Goal: Task Accomplishment & Management: Use online tool/utility

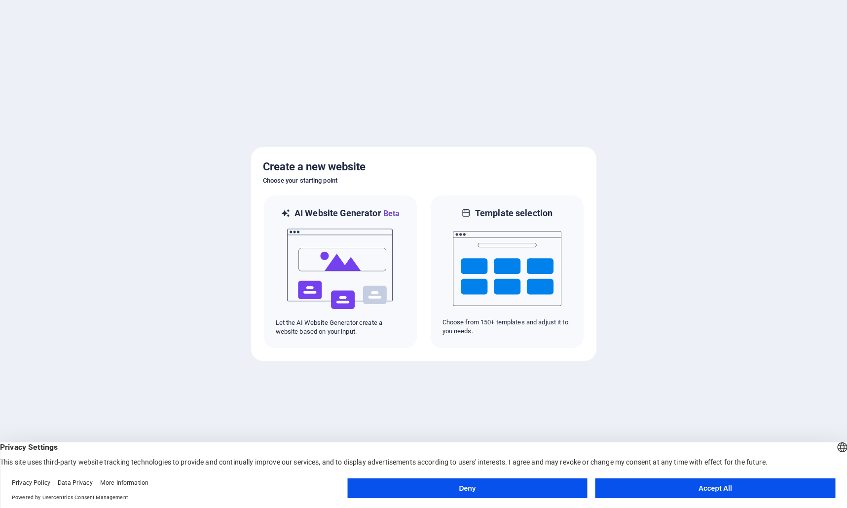
drag, startPoint x: 710, startPoint y: 490, endPoint x: 594, endPoint y: 467, distance: 117.6
click at [707, 489] on button "Accept All" at bounding box center [716, 488] width 240 height 20
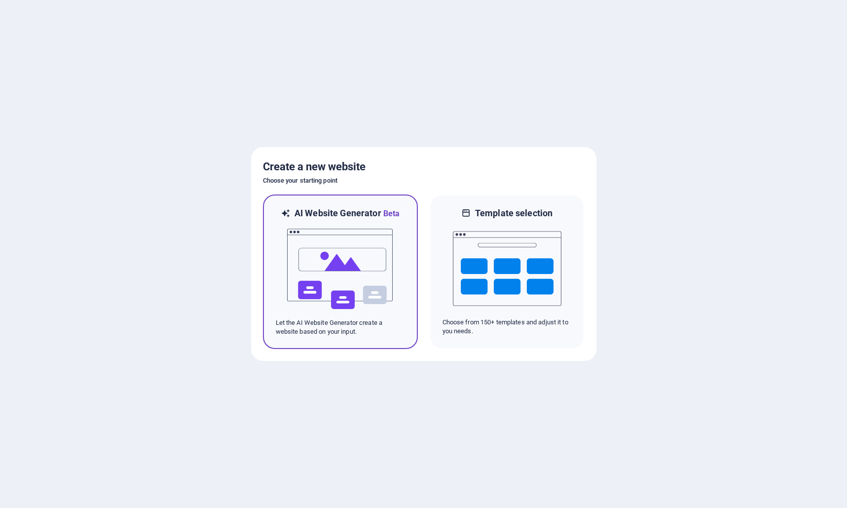
click at [346, 250] on img at bounding box center [340, 269] width 109 height 99
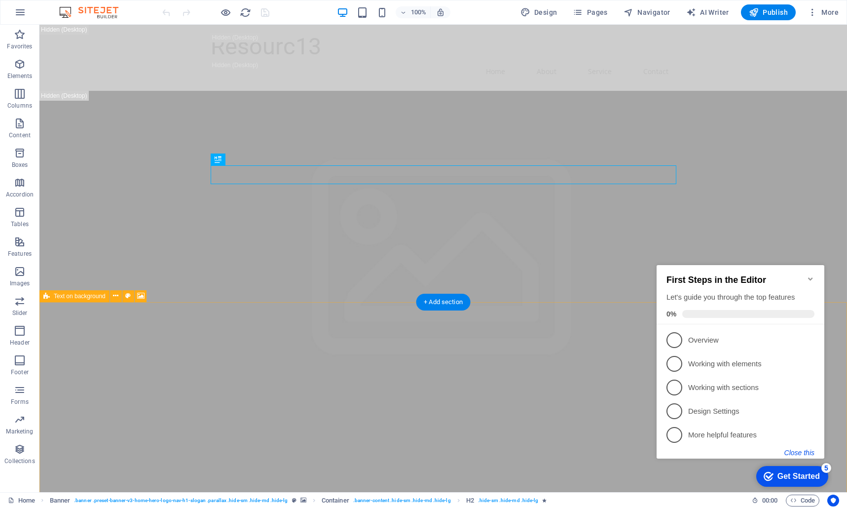
click at [809, 451] on button "Close this" at bounding box center [800, 453] width 30 height 8
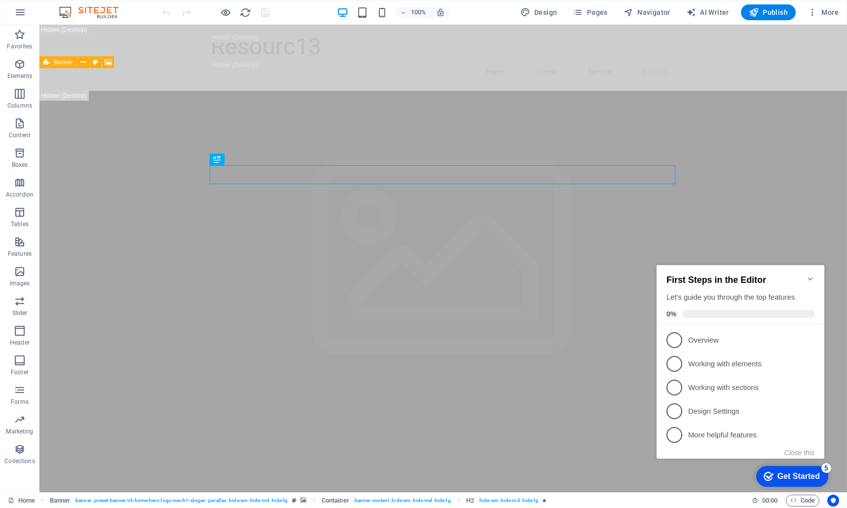
click at [799, 479] on div "Get Started" at bounding box center [799, 476] width 42 height 9
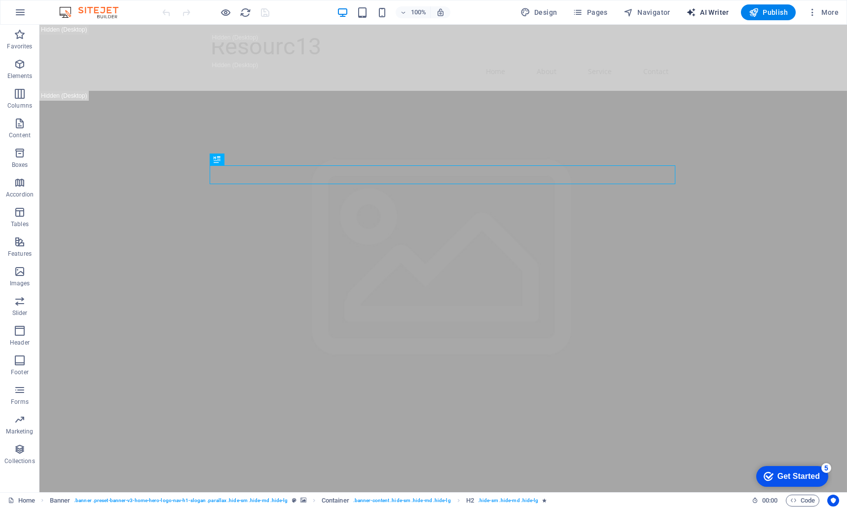
click at [0, 0] on span "AI Writer" at bounding box center [0, 0] width 0 height 0
select select "English"
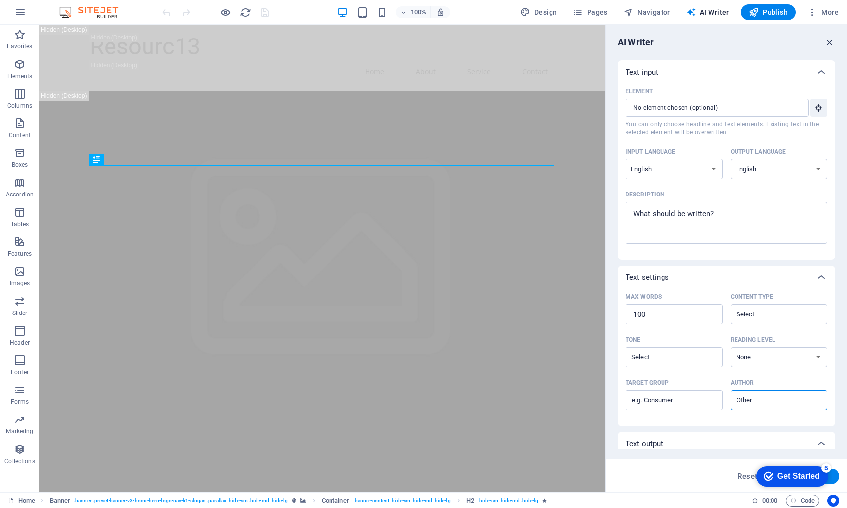
click at [833, 41] on icon "button" at bounding box center [830, 42] width 11 height 11
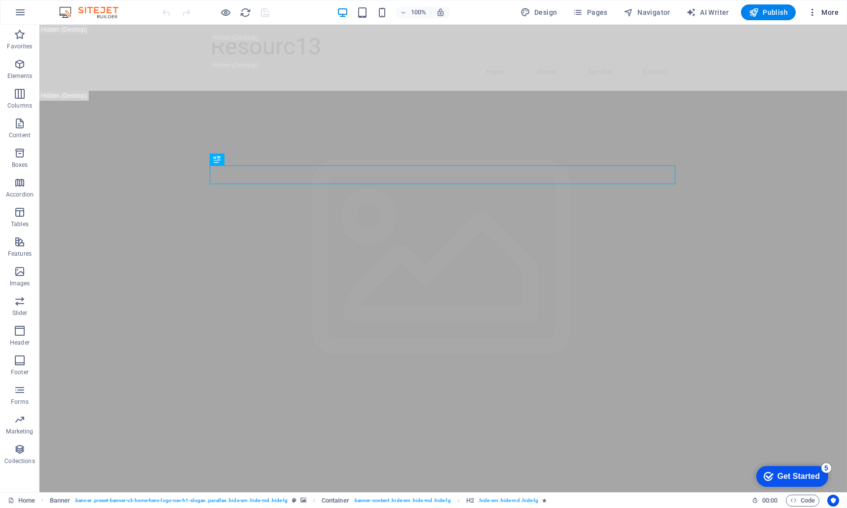
click at [807, 13] on button "More" at bounding box center [823, 12] width 39 height 16
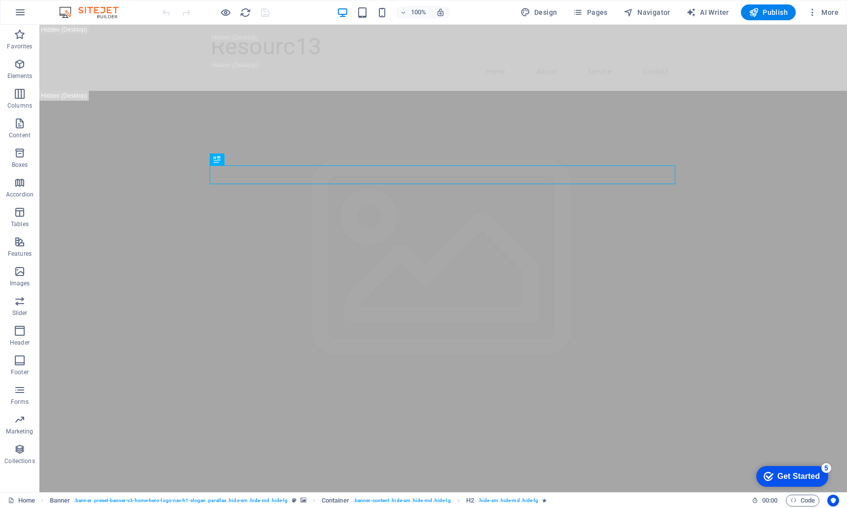
click at [0, 0] on img at bounding box center [0, 0] width 0 height 0
click at [0, 0] on icon "button" at bounding box center [0, 0] width 0 height 0
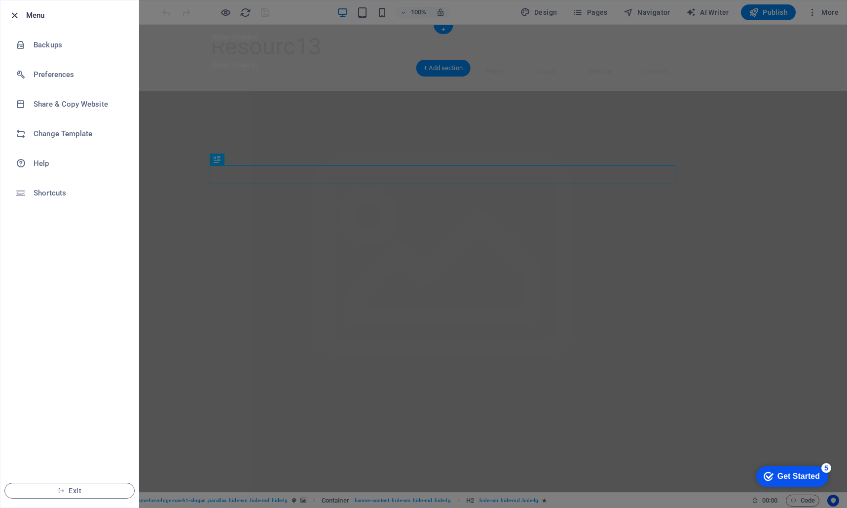
click at [17, 15] on icon "button" at bounding box center [14, 15] width 11 height 11
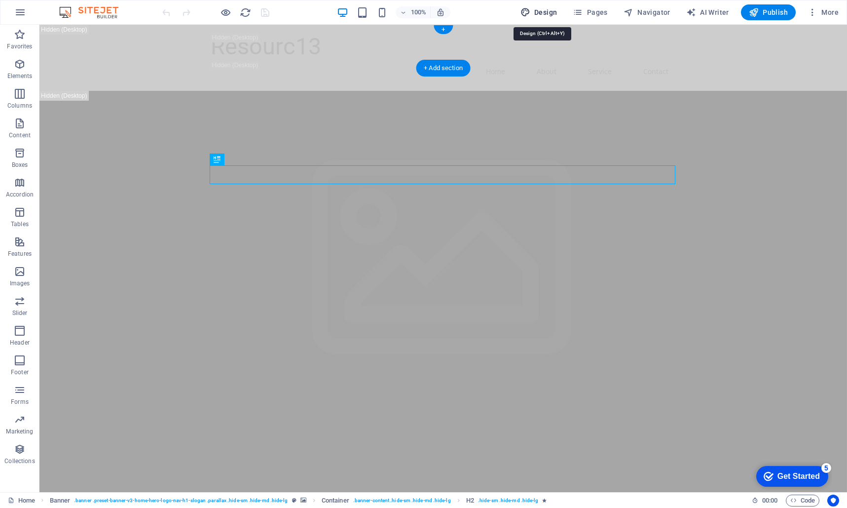
select select "px"
select select "200"
select select "px"
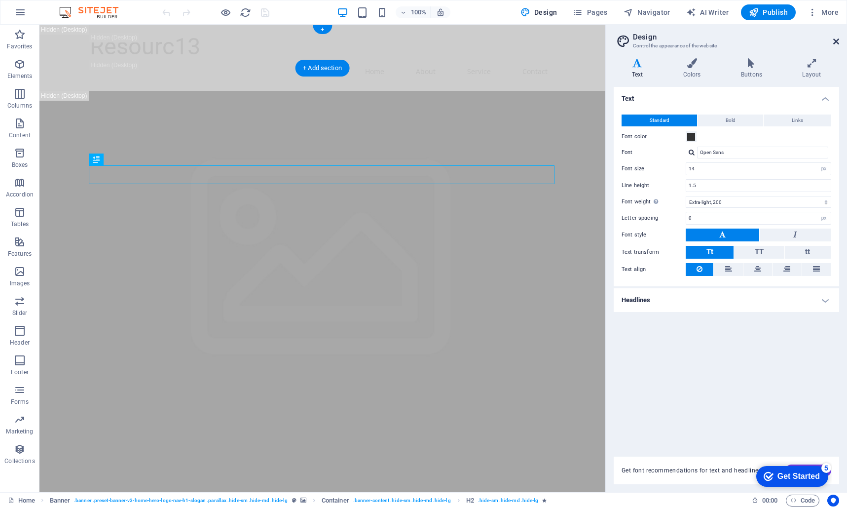
drag, startPoint x: 836, startPoint y: 38, endPoint x: 723, endPoint y: 1, distance: 118.9
click at [836, 38] on icon at bounding box center [837, 42] width 6 height 8
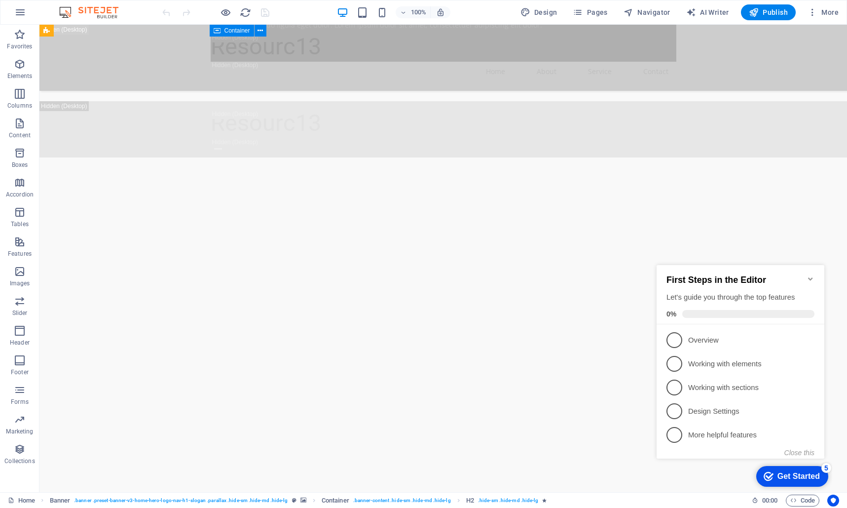
scroll to position [942, 0]
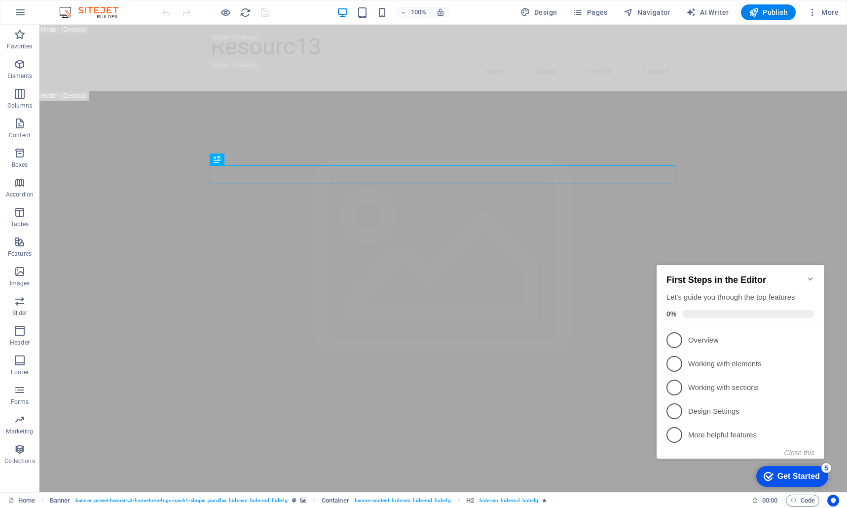
click at [813, 472] on div "Get Started" at bounding box center [799, 476] width 42 height 9
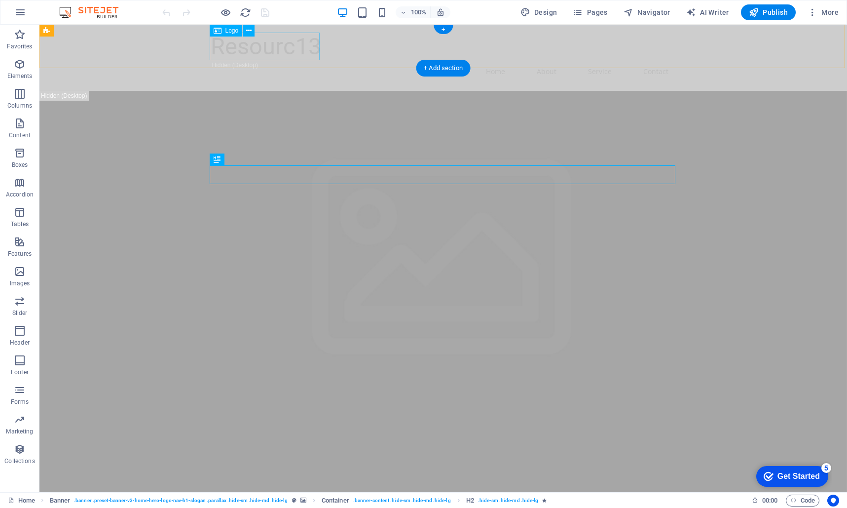
click at [291, 49] on div "Resourc13" at bounding box center [444, 47] width 466 height 28
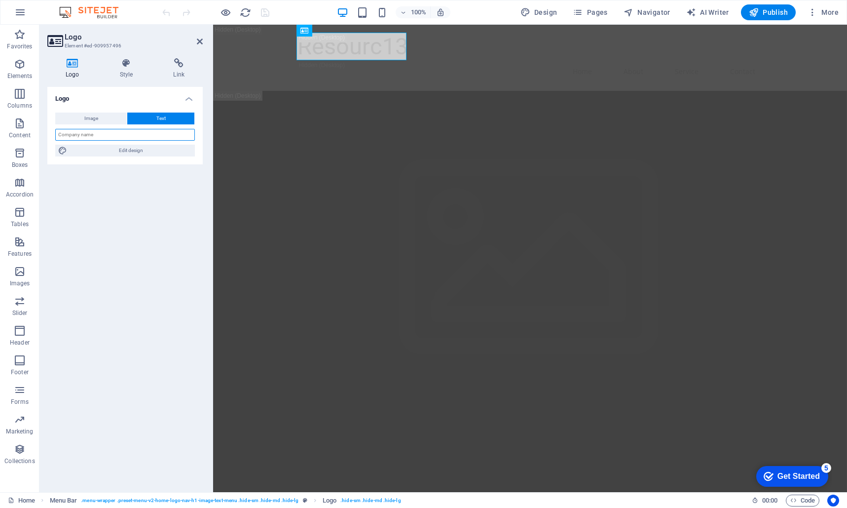
click at [104, 136] on input "text" at bounding box center [125, 135] width 140 height 12
type input "Resource13"
click at [137, 192] on div "Logo Image Text Drag files here, click to choose files or select files from Fil…" at bounding box center [124, 285] width 155 height 397
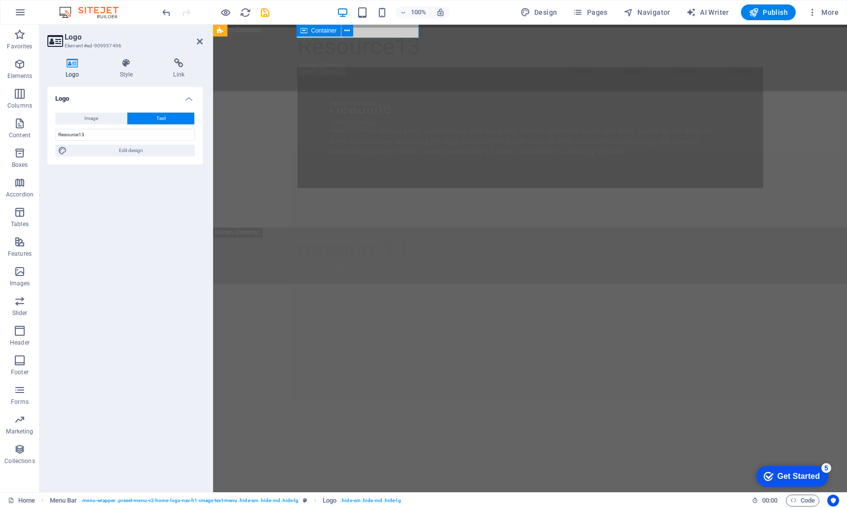
scroll to position [826, 0]
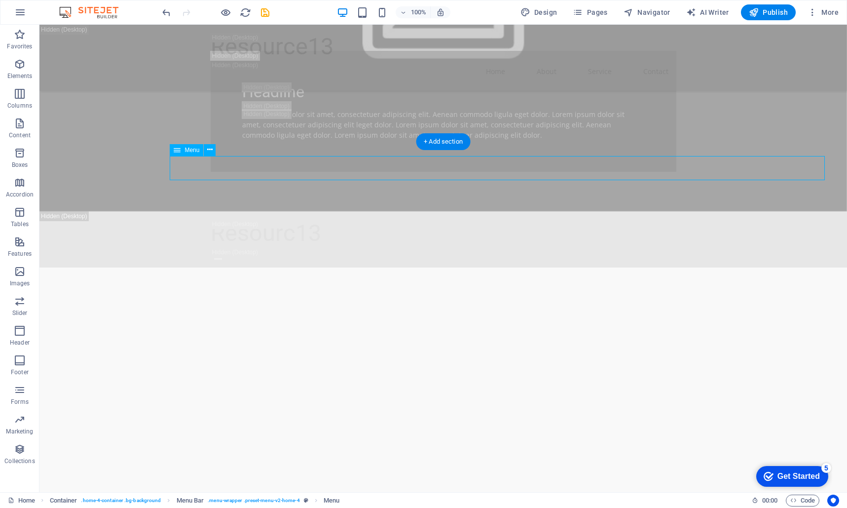
select select
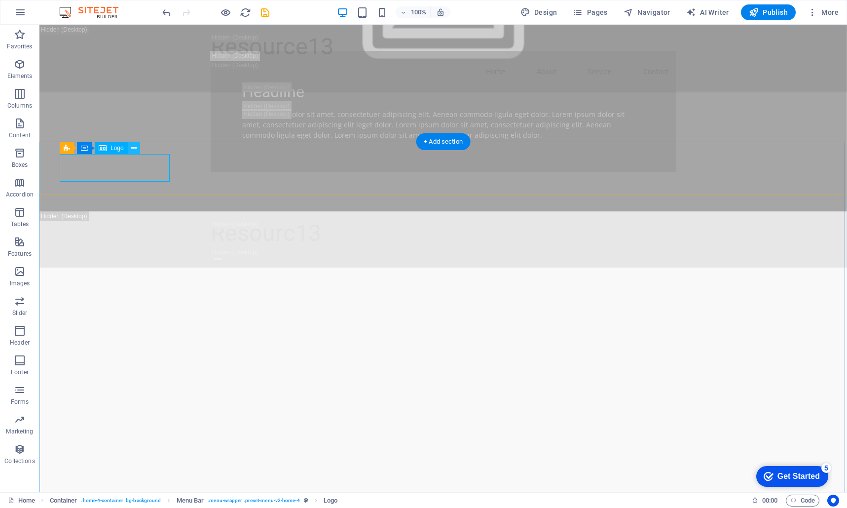
click at [0, 0] on icon at bounding box center [0, 0] width 0 height 0
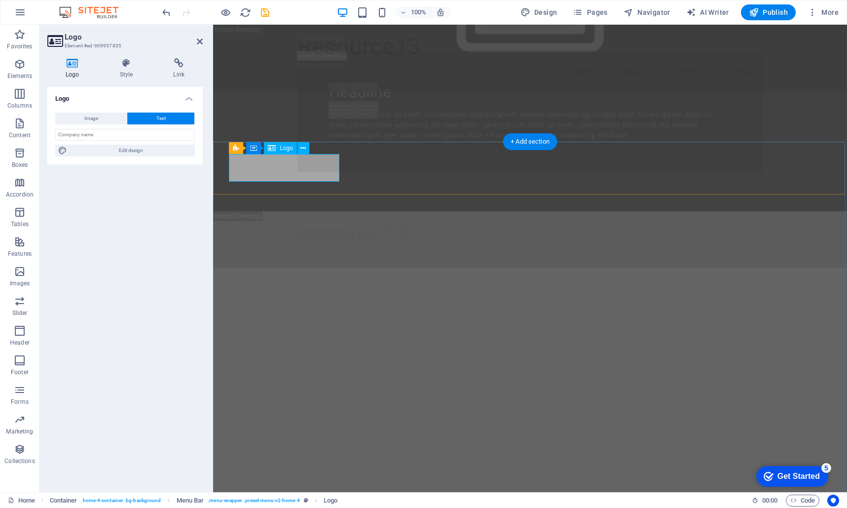
click at [119, 137] on input "text" at bounding box center [125, 135] width 140 height 12
type input "Resource13"
click at [145, 199] on div "Logo Image Text Drag files here, click to choose files or select files from Fil…" at bounding box center [124, 285] width 155 height 397
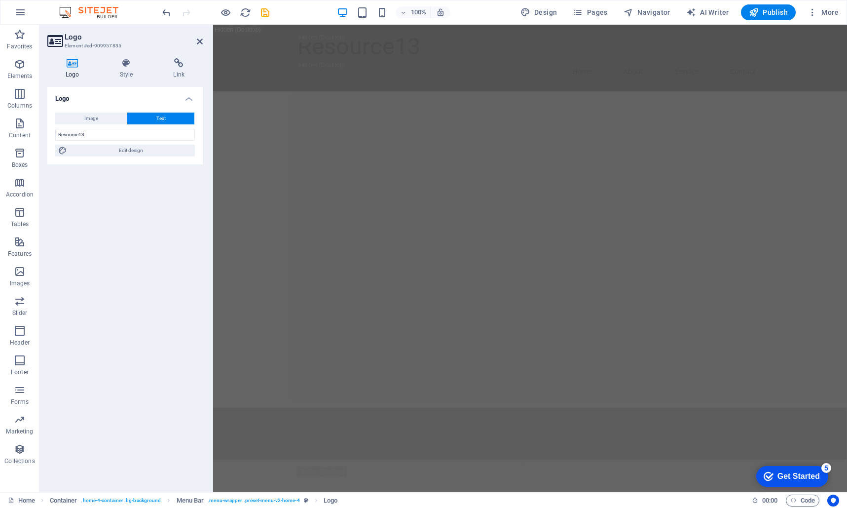
scroll to position [1140, 0]
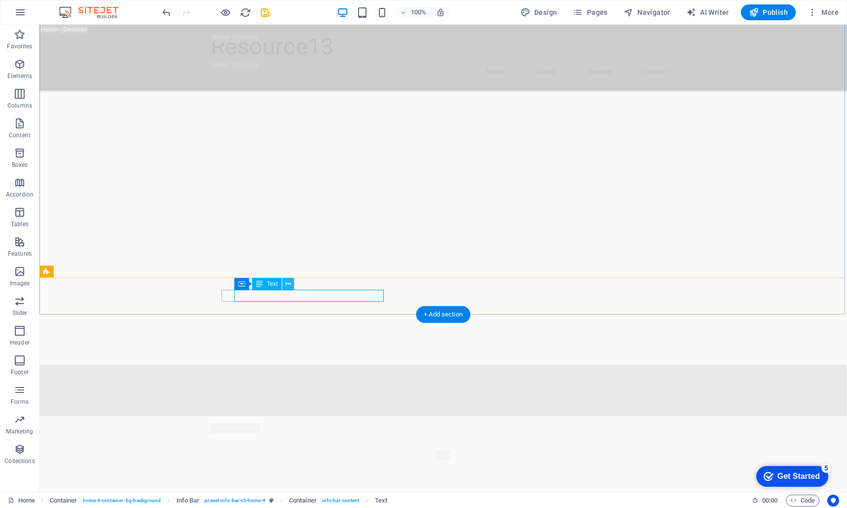
click at [290, 282] on icon at bounding box center [288, 284] width 5 height 10
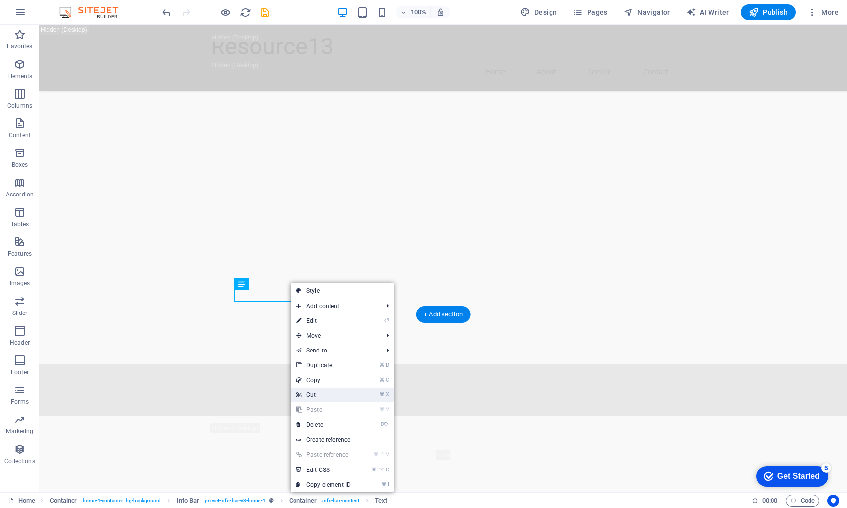
click at [316, 392] on link "⌘ X Cut" at bounding box center [324, 394] width 66 height 15
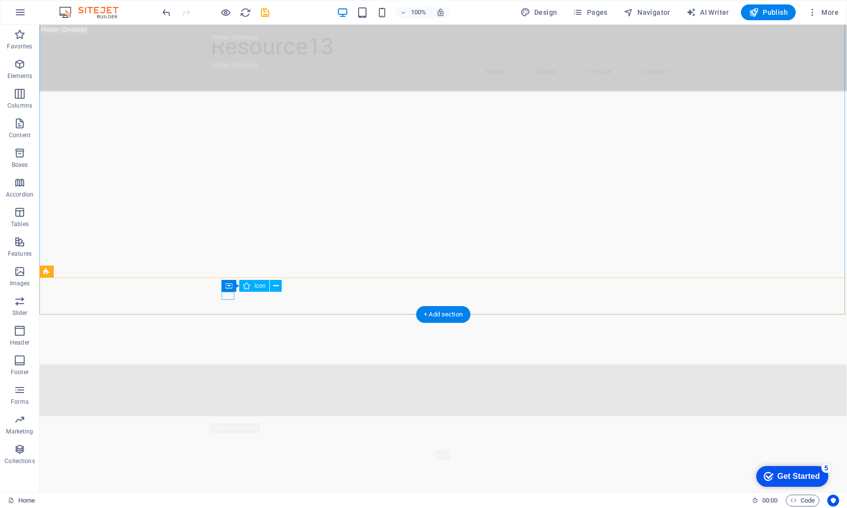
click at [277, 287] on icon at bounding box center [275, 286] width 5 height 10
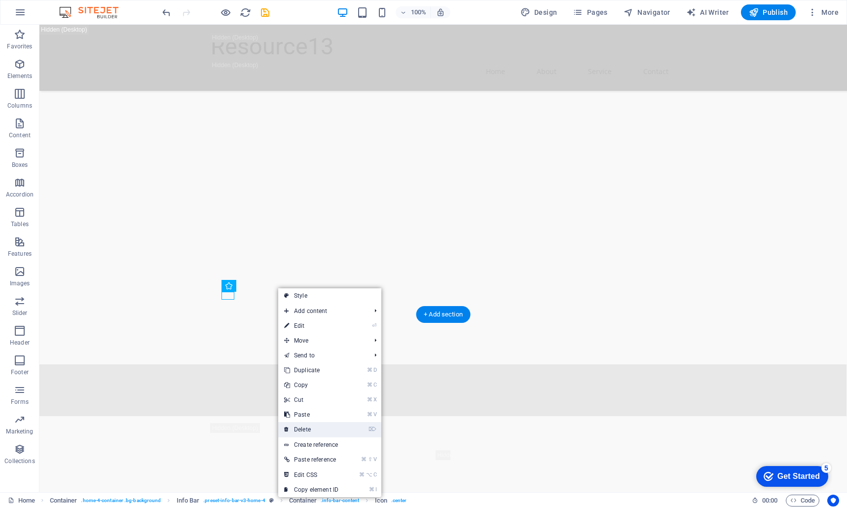
click at [307, 427] on link "⌦ Delete" at bounding box center [311, 429] width 66 height 15
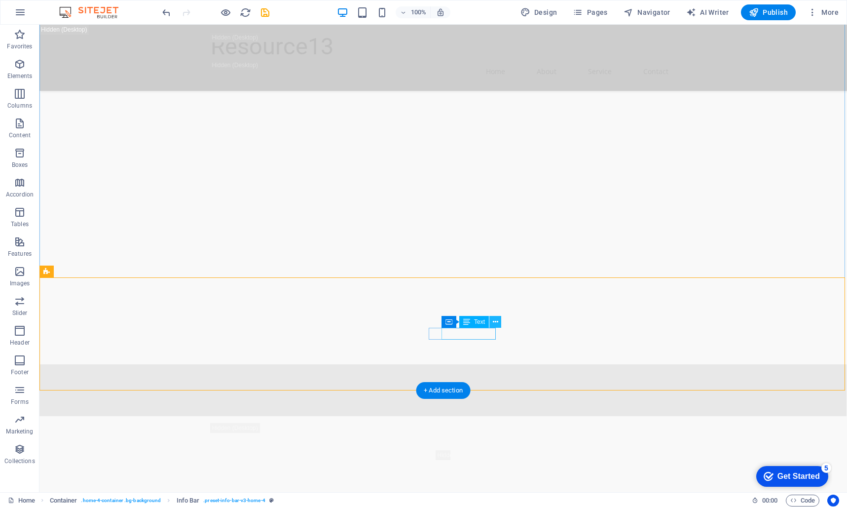
click at [496, 323] on icon at bounding box center [495, 322] width 5 height 10
click at [498, 320] on icon at bounding box center [495, 322] width 5 height 10
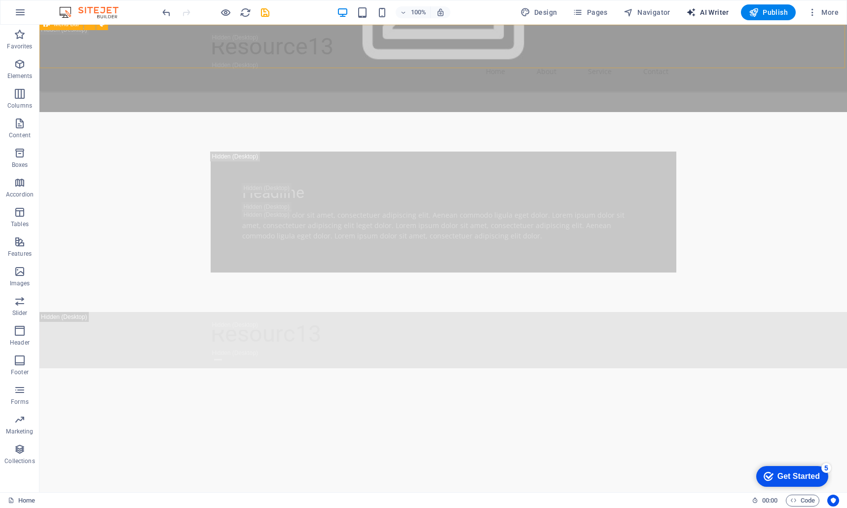
scroll to position [733, 0]
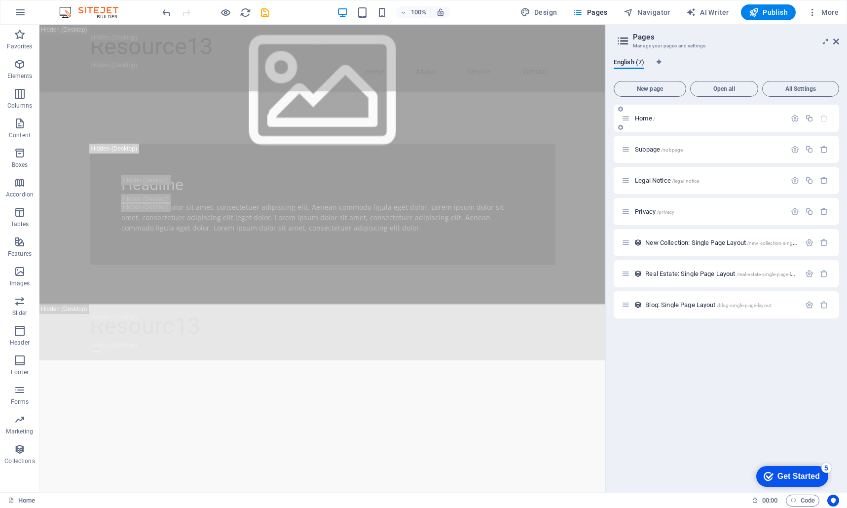
click at [691, 121] on p "Home /" at bounding box center [709, 118] width 148 height 6
click at [689, 149] on p "Subpage /subpage" at bounding box center [709, 149] width 148 height 6
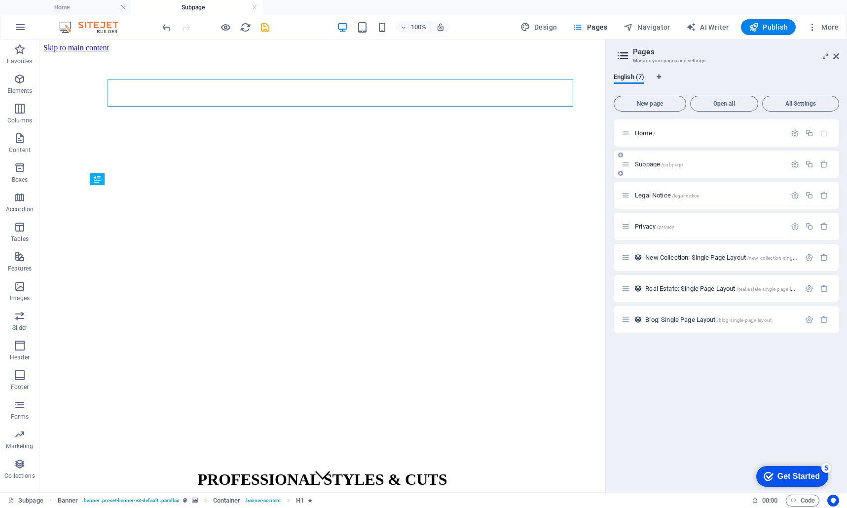
scroll to position [0, 0]
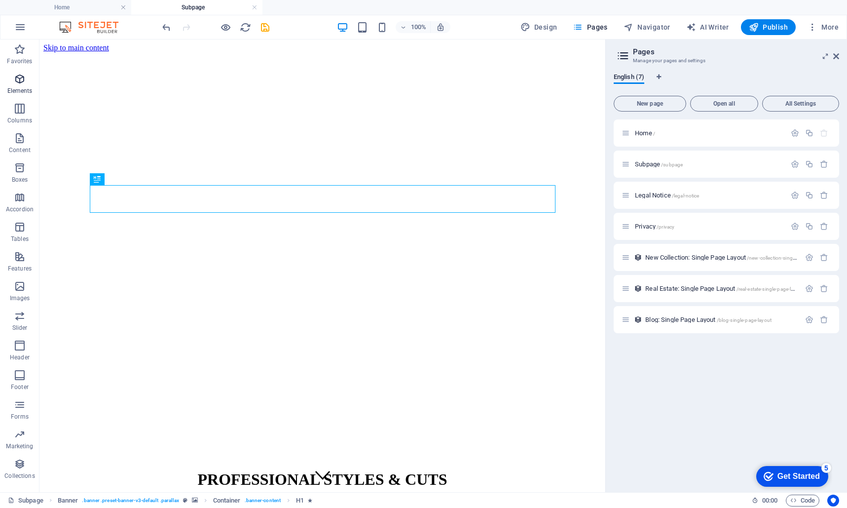
click at [15, 97] on button "Elements" at bounding box center [19, 84] width 39 height 30
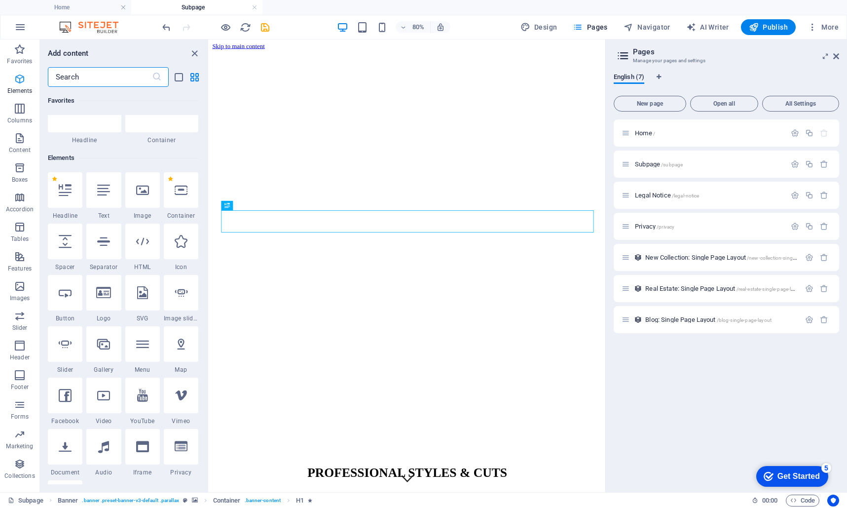
scroll to position [105, 0]
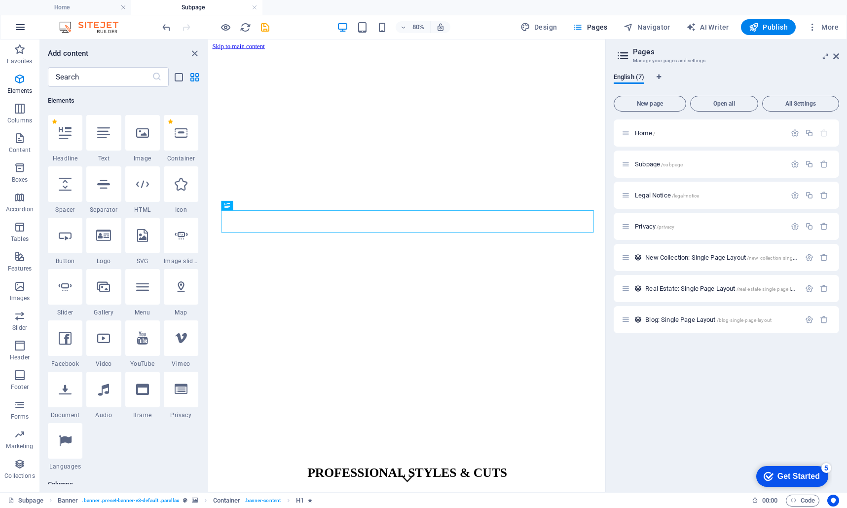
click at [19, 29] on icon "button" at bounding box center [20, 27] width 12 height 12
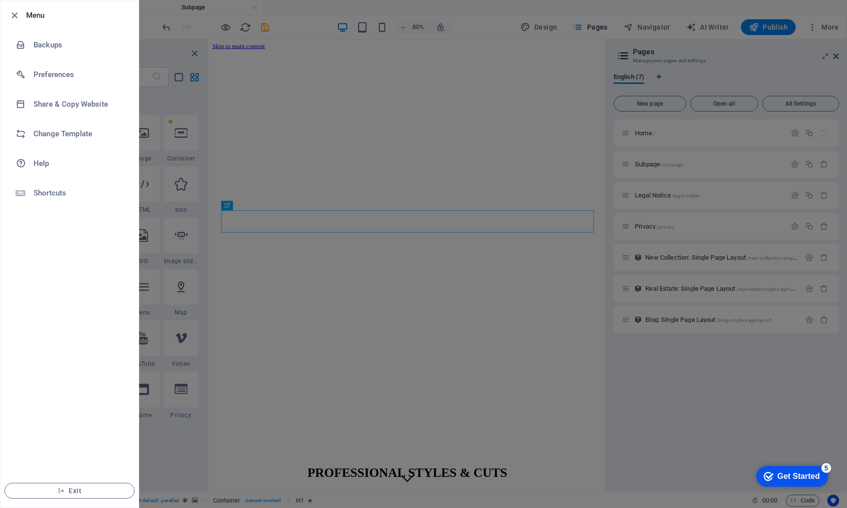
click at [41, 16] on h6 "Menu" at bounding box center [78, 15] width 105 height 12
drag, startPoint x: 669, startPoint y: 421, endPoint x: 663, endPoint y: 418, distance: 7.1
click at [668, 421] on div at bounding box center [423, 254] width 847 height 508
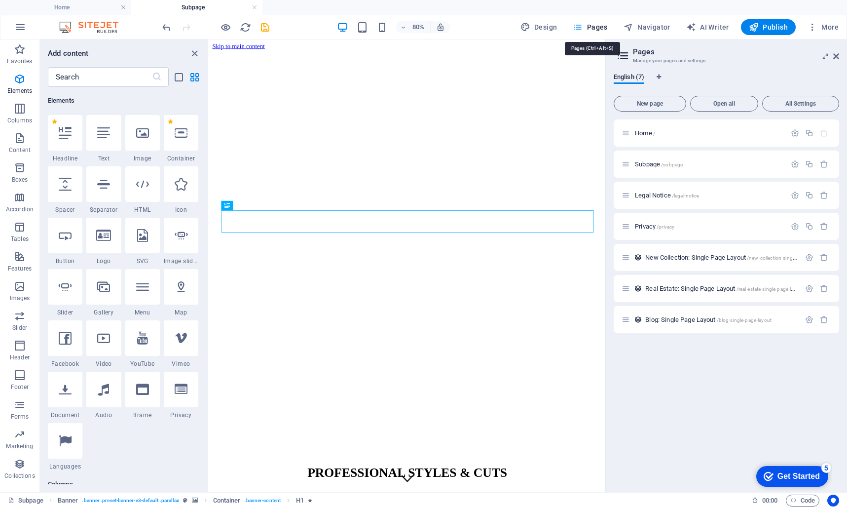
click at [599, 28] on span "Pages" at bounding box center [590, 27] width 35 height 10
click at [542, 29] on span "Design" at bounding box center [539, 27] width 37 height 10
select select "px"
select select "200"
select select "px"
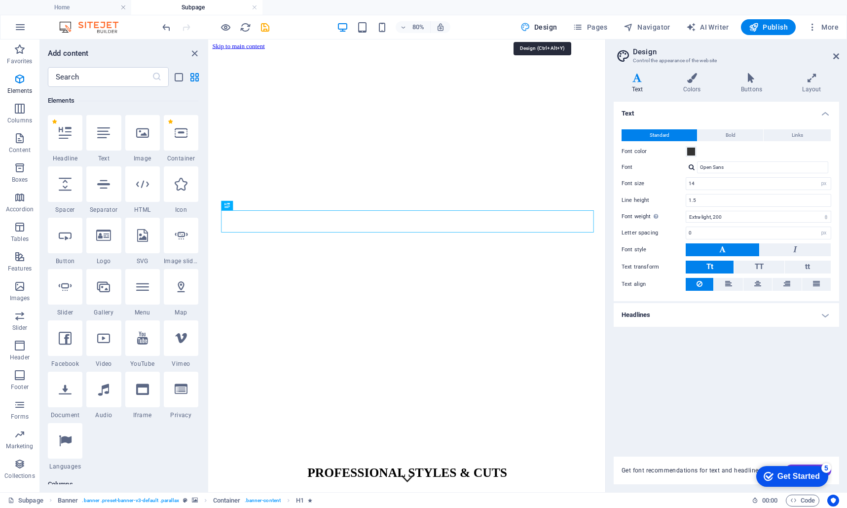
click at [537, 23] on span "Design" at bounding box center [539, 27] width 37 height 10
click at [195, 52] on icon "close panel" at bounding box center [194, 53] width 11 height 11
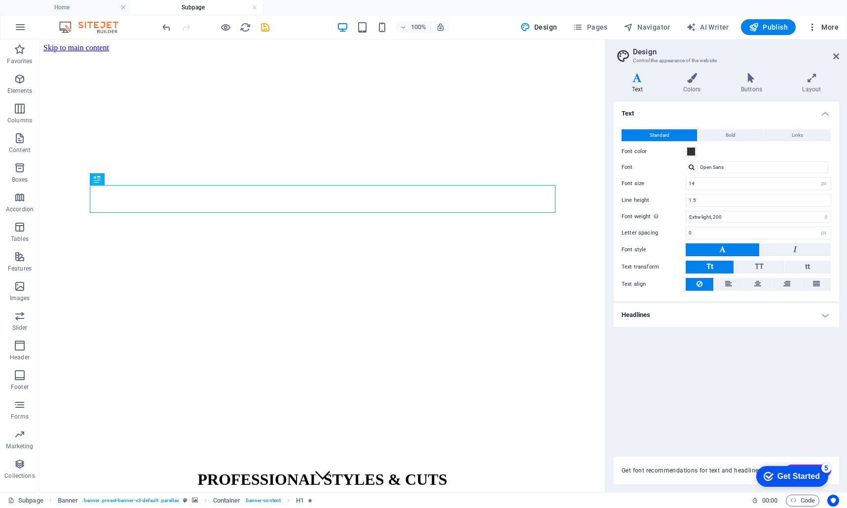
click at [833, 29] on span "More" at bounding box center [823, 27] width 31 height 10
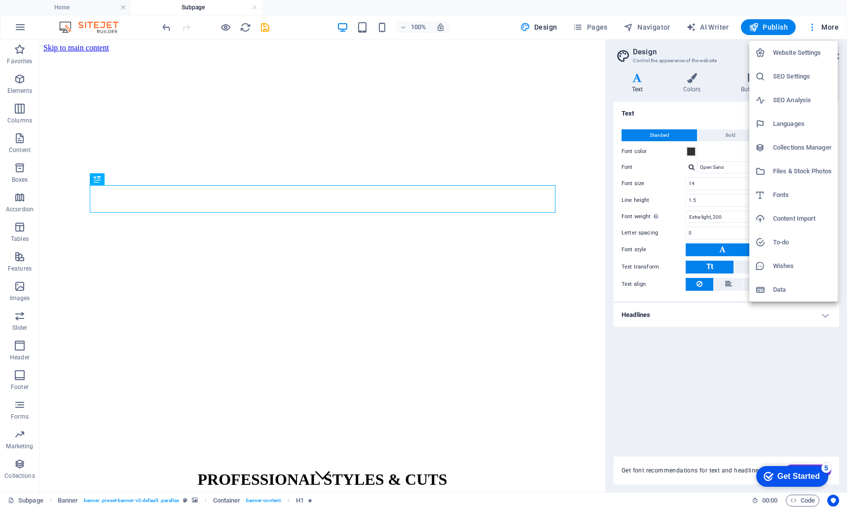
click at [713, 26] on div at bounding box center [423, 254] width 847 height 508
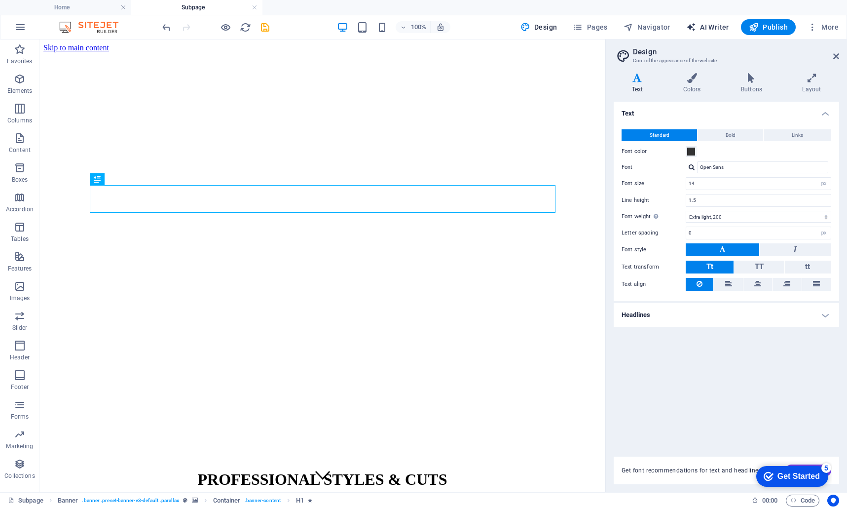
click at [713, 27] on span "AI Writer" at bounding box center [708, 27] width 43 height 10
select select "English"
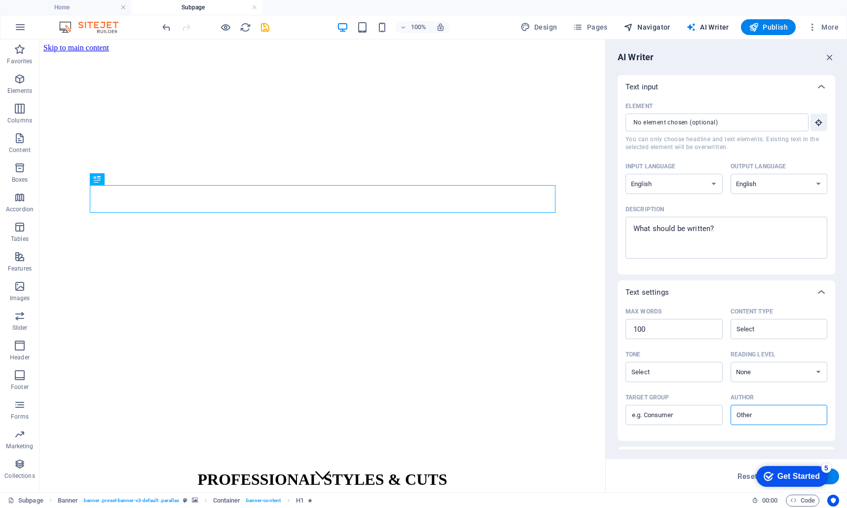
click at [652, 23] on span "Navigator" at bounding box center [647, 27] width 47 height 10
select select "17043169-en"
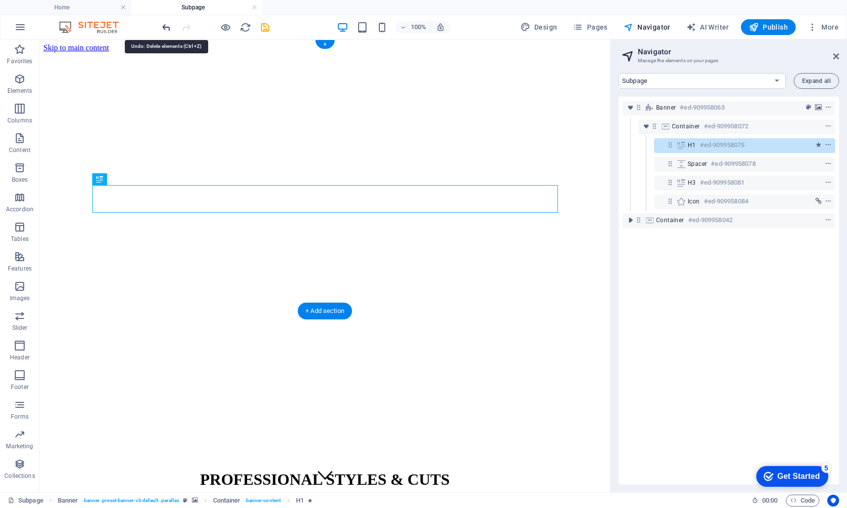
click at [165, 27] on icon "undo" at bounding box center [166, 27] width 11 height 11
click at [114, 25] on img at bounding box center [94, 27] width 74 height 12
click at [20, 26] on icon "button" at bounding box center [20, 27] width 12 height 12
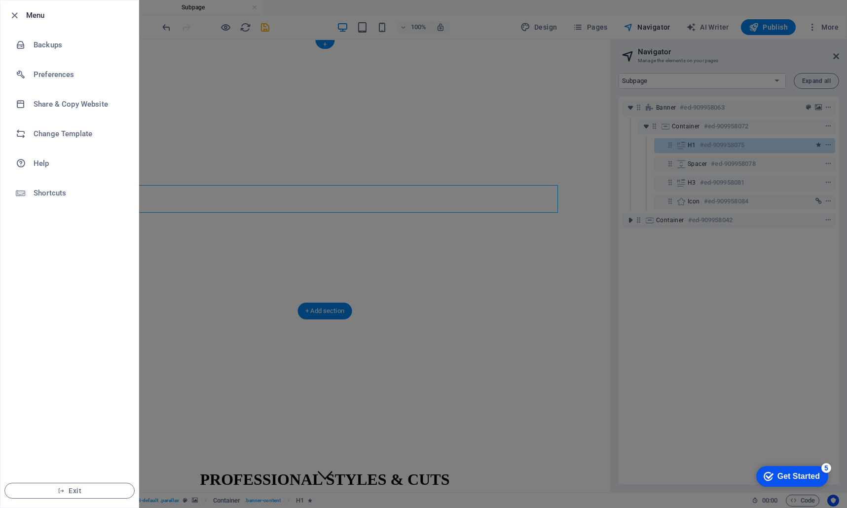
click at [235, 372] on div at bounding box center [423, 254] width 847 height 508
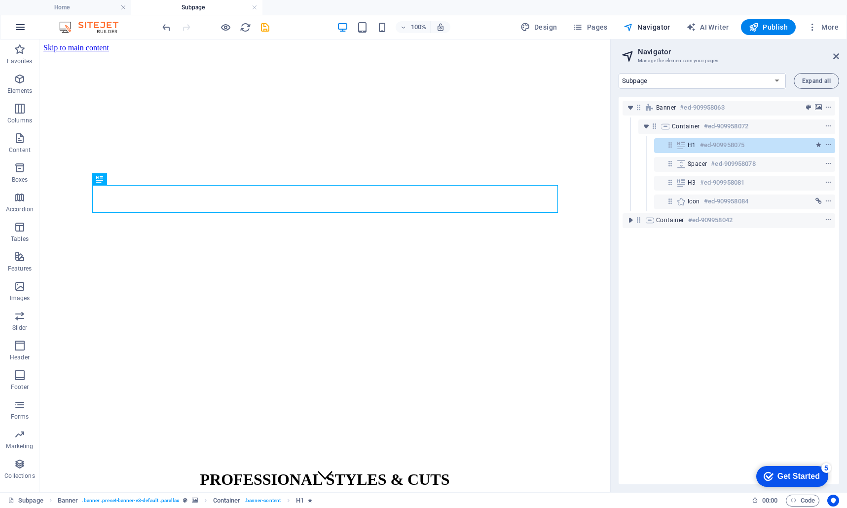
click at [29, 26] on button "button" at bounding box center [20, 27] width 24 height 24
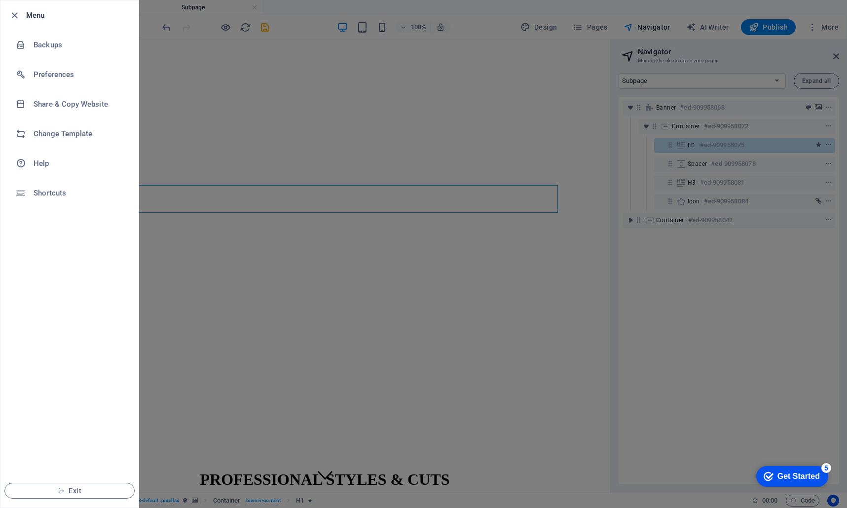
drag, startPoint x: 104, startPoint y: 487, endPoint x: 107, endPoint y: 482, distance: 5.1
click at [104, 486] on button "Exit" at bounding box center [69, 491] width 130 height 16
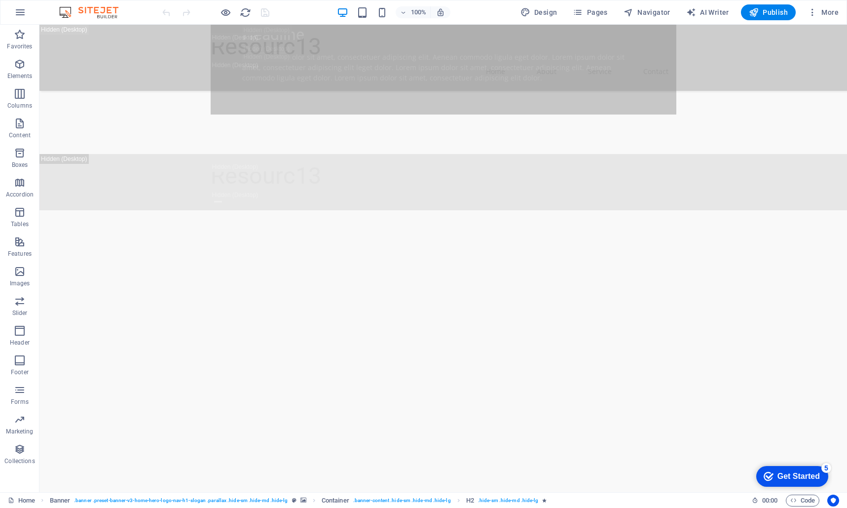
scroll to position [894, 0]
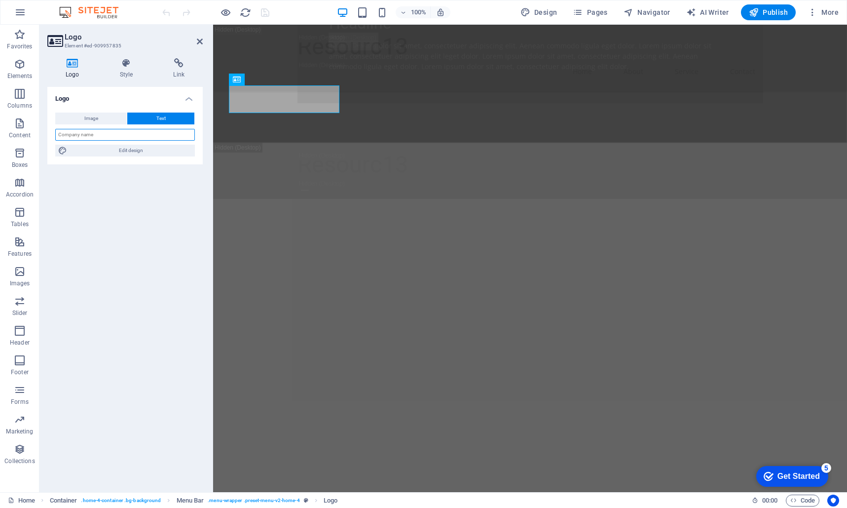
click at [122, 135] on input "text" at bounding box center [125, 135] width 140 height 12
type input "Resource13"
click at [113, 205] on div "Logo Image Text Drag files here, click to choose files or select files from Fil…" at bounding box center [124, 285] width 155 height 397
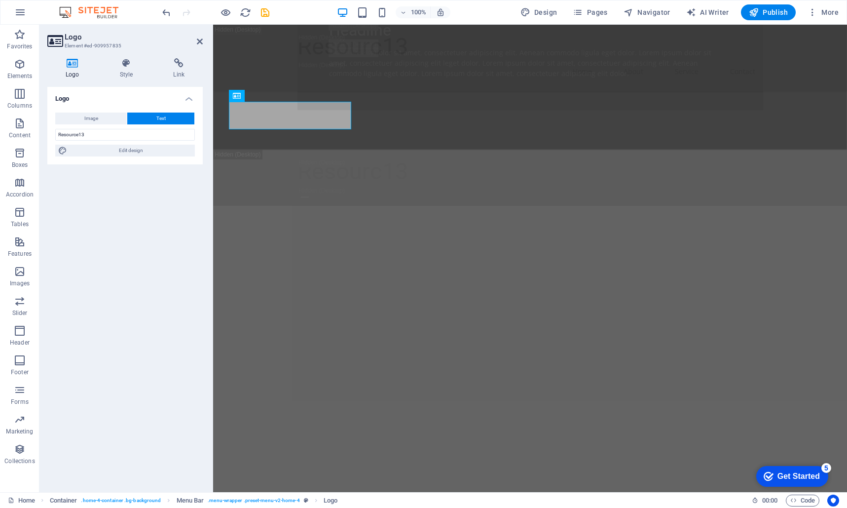
scroll to position [864, 0]
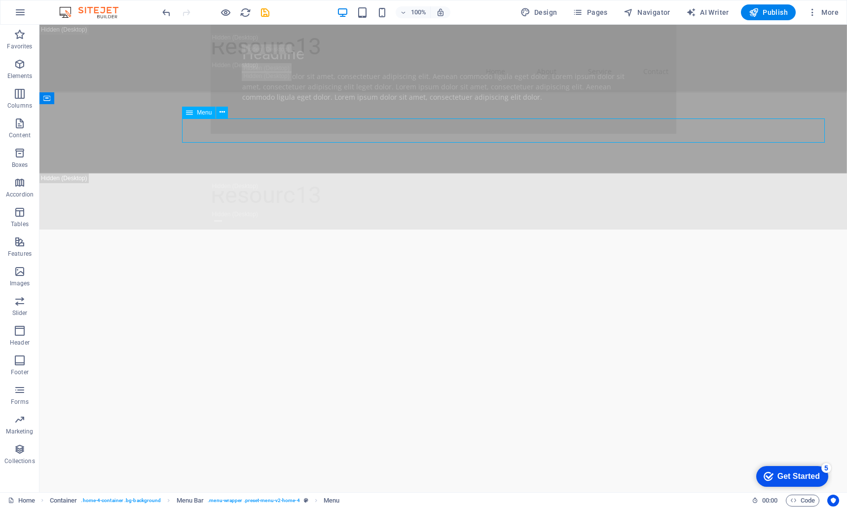
scroll to position [862, 0]
click at [0, 0] on icon at bounding box center [0, 0] width 0 height 0
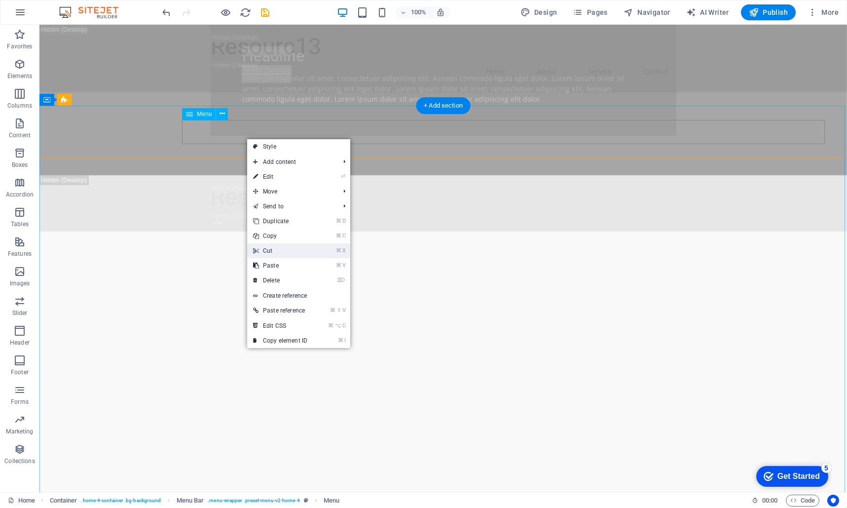
click at [276, 253] on link "⌘ X Cut" at bounding box center [280, 250] width 66 height 15
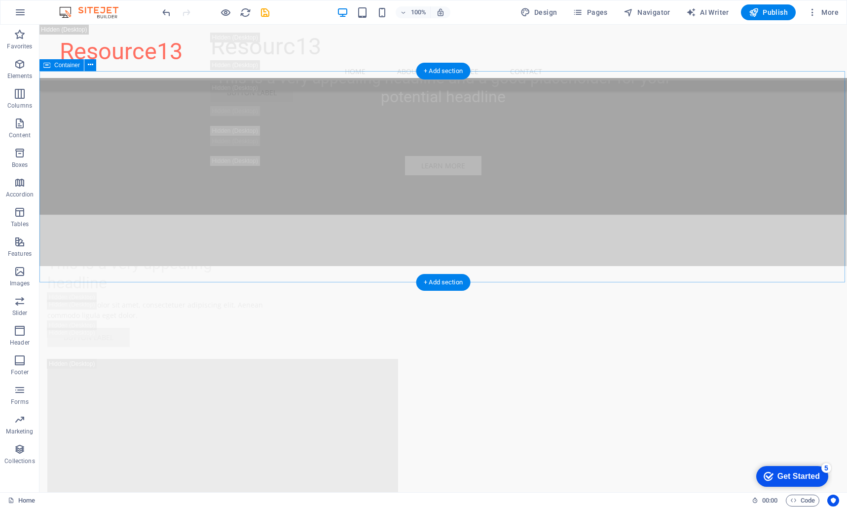
scroll to position [2652, 0]
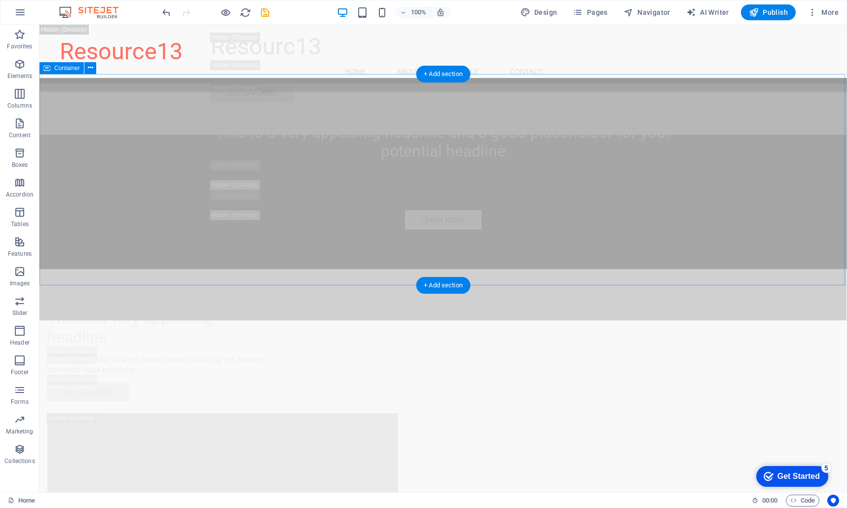
click at [61, 68] on span "Container" at bounding box center [67, 68] width 26 height 6
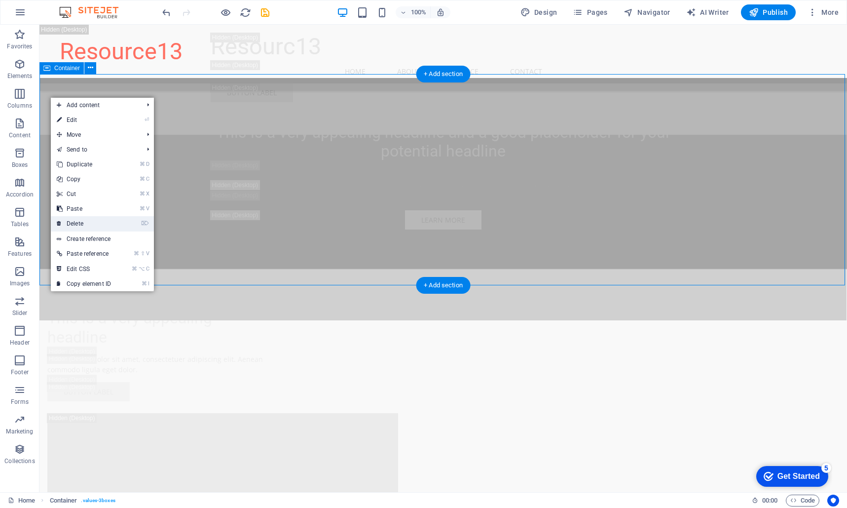
click at [81, 219] on link "⌦ Delete" at bounding box center [84, 223] width 66 height 15
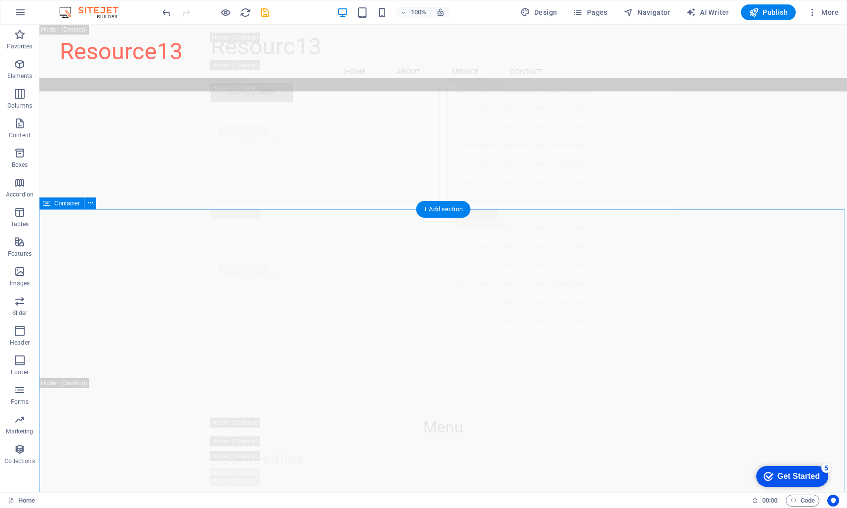
scroll to position [9284, 0]
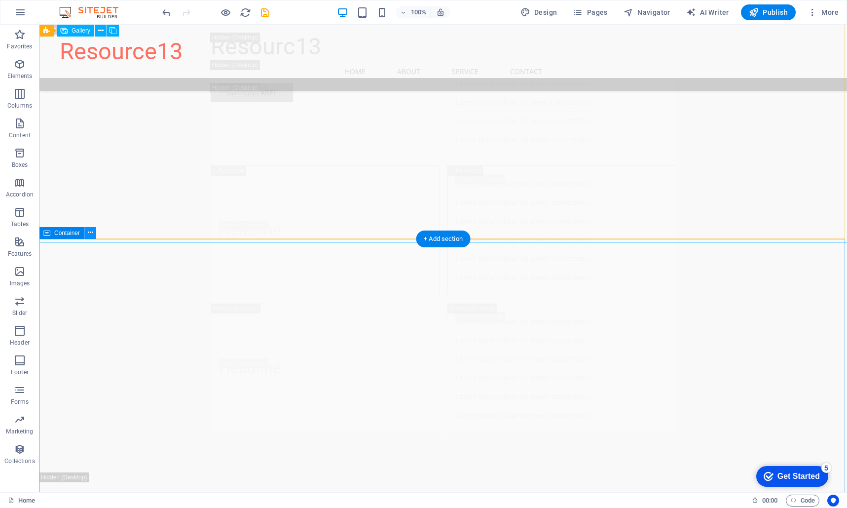
click at [88, 233] on icon at bounding box center [90, 233] width 5 height 10
click at [64, 230] on span "Container" at bounding box center [67, 233] width 26 height 6
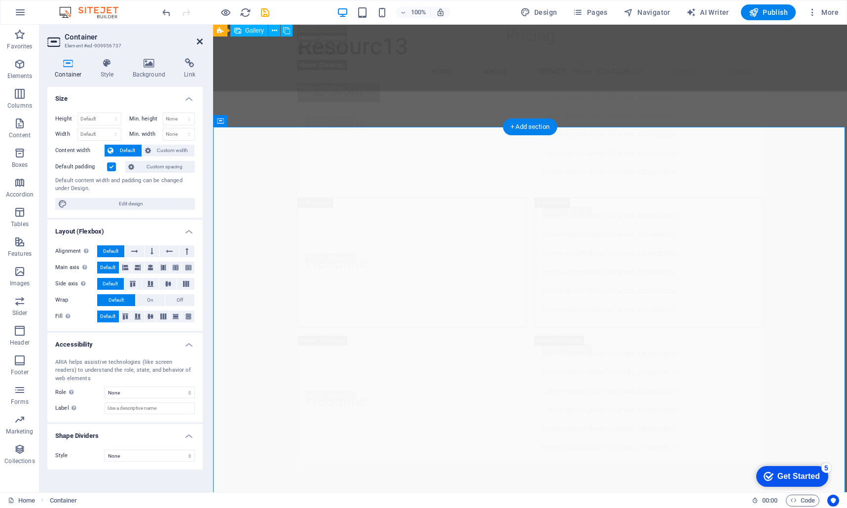
click at [202, 43] on icon at bounding box center [200, 42] width 6 height 8
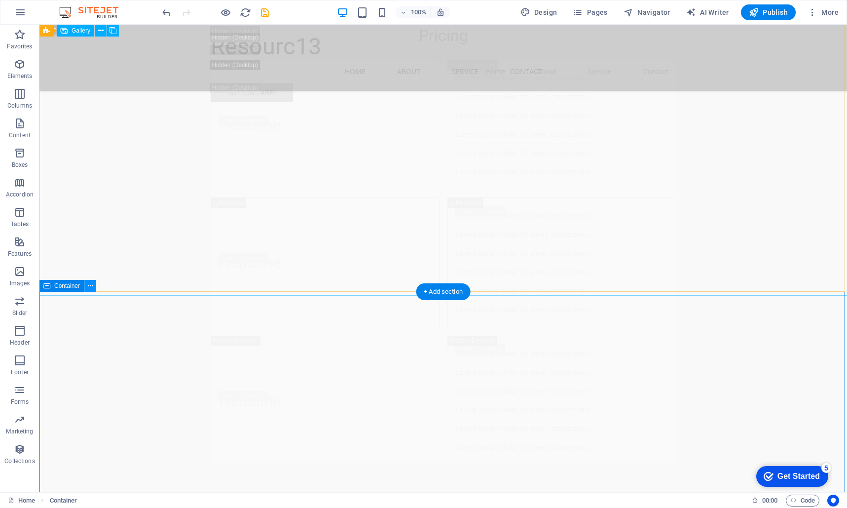
click at [91, 283] on icon at bounding box center [90, 286] width 5 height 10
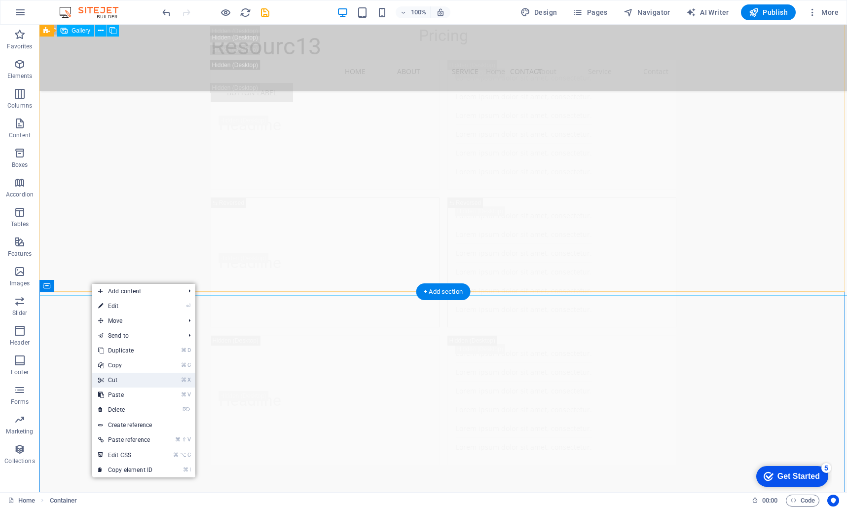
click at [123, 375] on link "⌘ X Cut" at bounding box center [125, 380] width 66 height 15
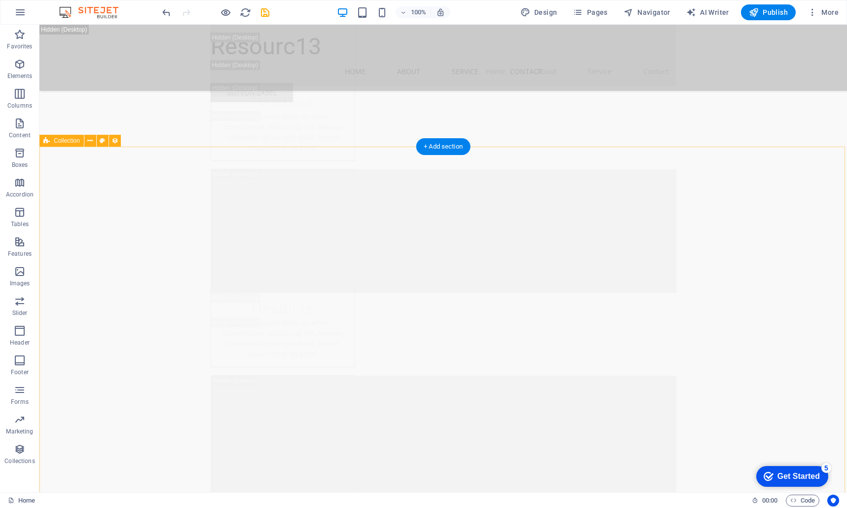
scroll to position [11151, 0]
click at [90, 141] on icon at bounding box center [89, 140] width 5 height 10
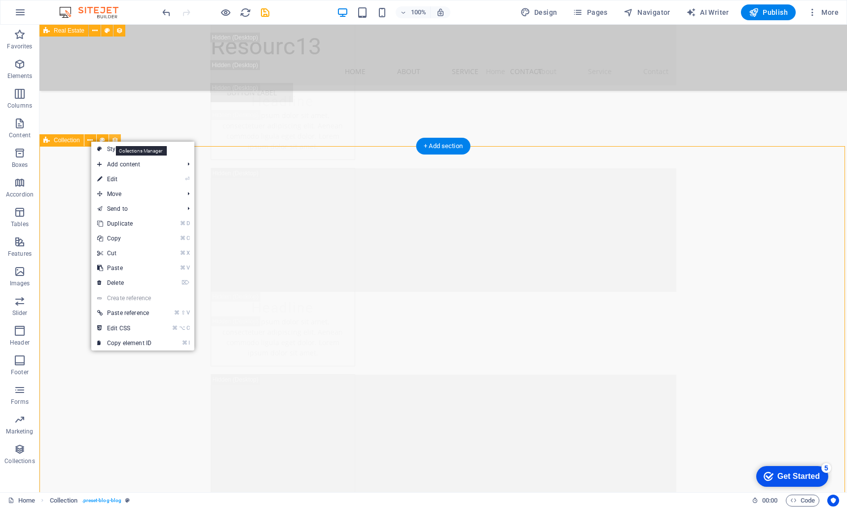
click at [117, 139] on icon at bounding box center [115, 140] width 7 height 10
select select "columns.publishing_date_DESC"
select select "columns.status"
select select "columns.publishing_date"
select select "past"
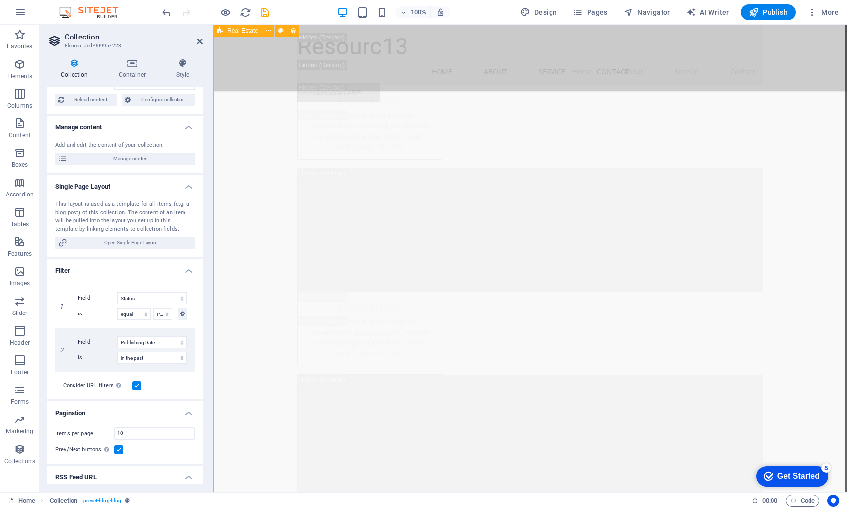
scroll to position [0, 0]
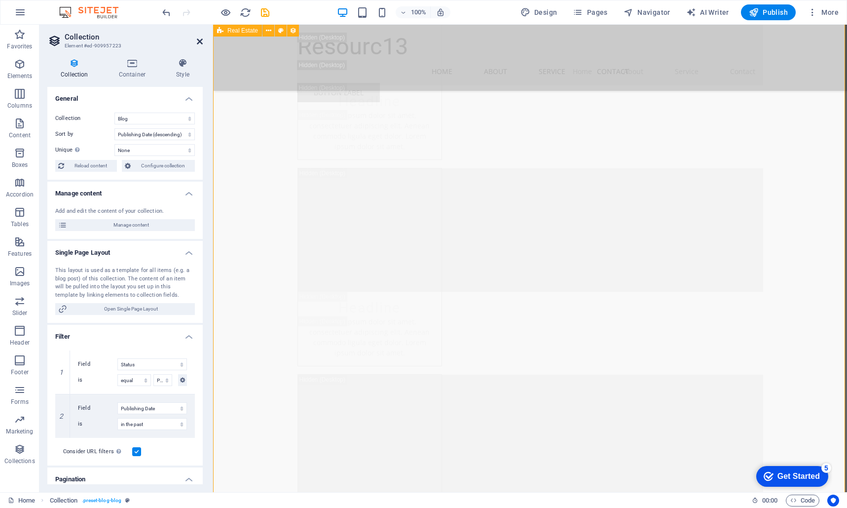
drag, startPoint x: 201, startPoint y: 41, endPoint x: 161, endPoint y: 17, distance: 46.7
click at [201, 41] on icon at bounding box center [200, 42] width 6 height 8
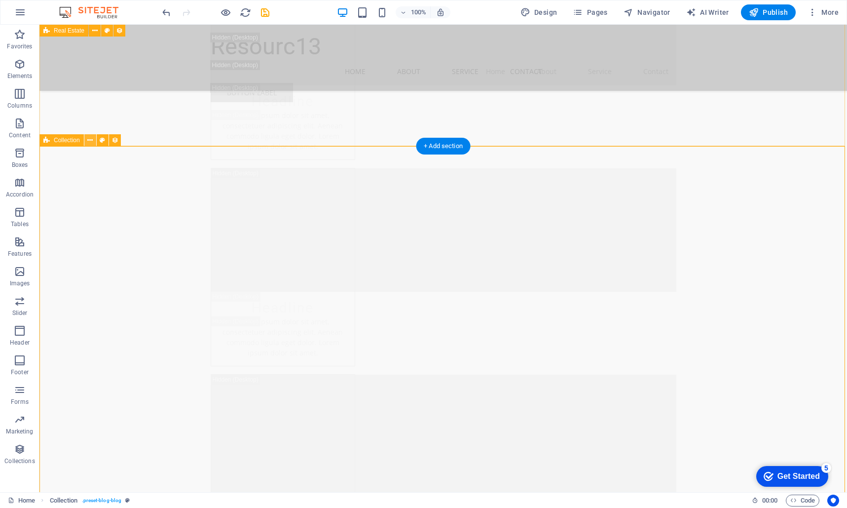
click at [89, 139] on icon at bounding box center [89, 140] width 5 height 10
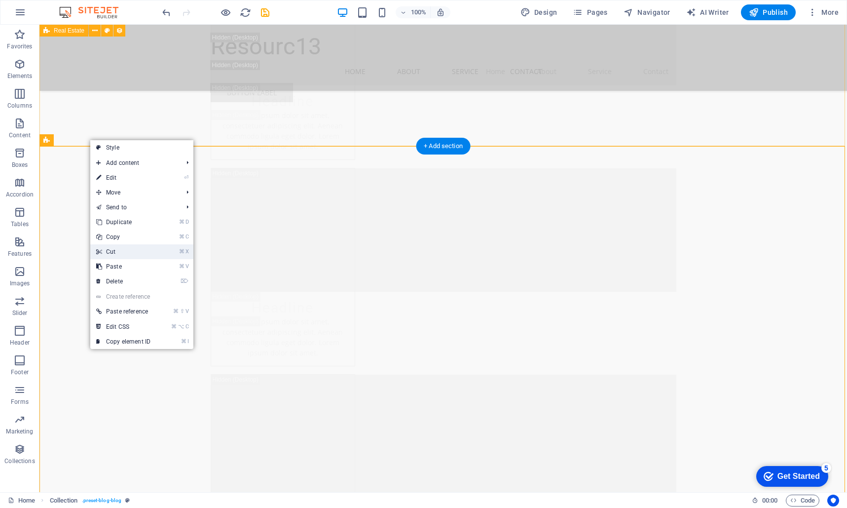
click at [120, 253] on link "⌘ X Cut" at bounding box center [123, 251] width 66 height 15
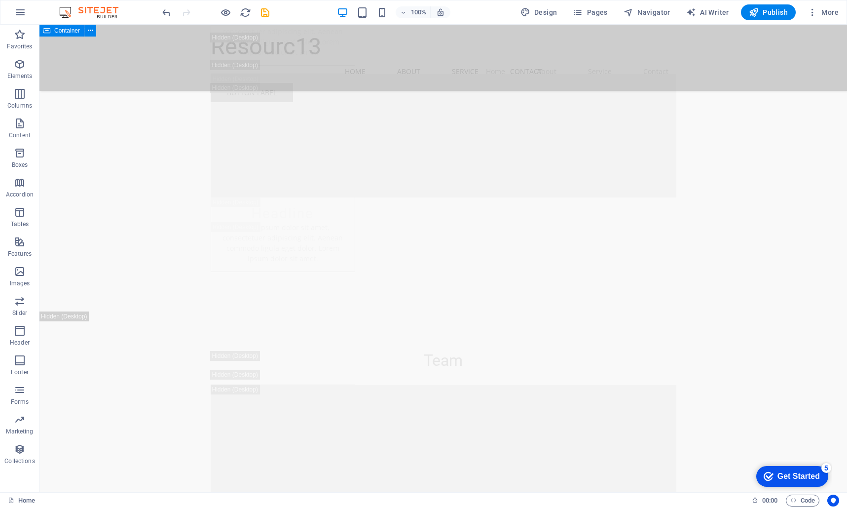
scroll to position [12078, 0]
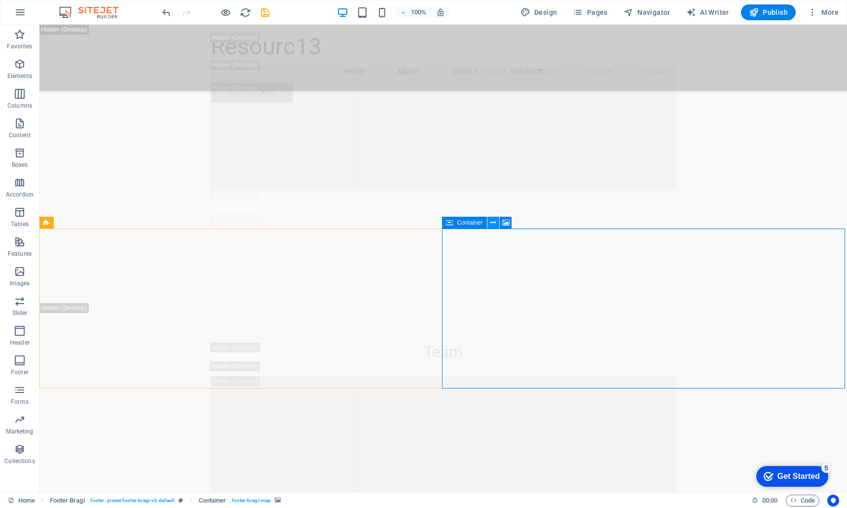
click at [498, 223] on button at bounding box center [494, 223] width 12 height 12
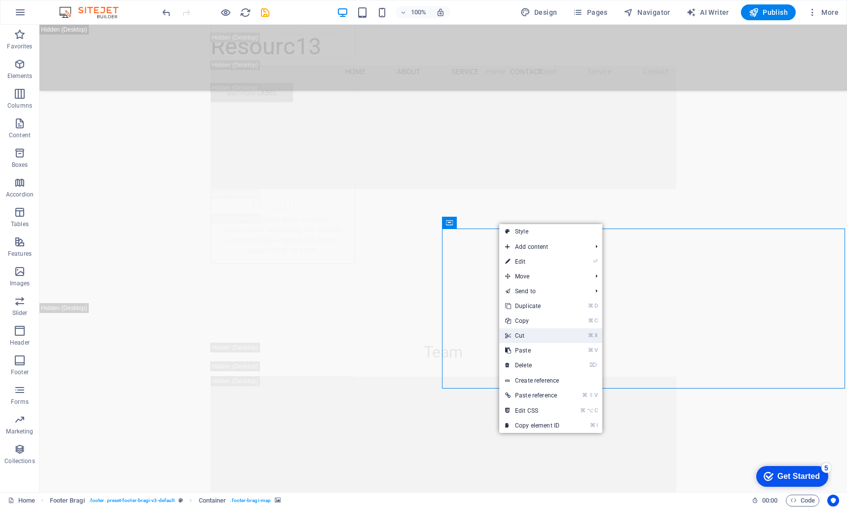
click at [532, 337] on link "⌘ X Cut" at bounding box center [532, 335] width 66 height 15
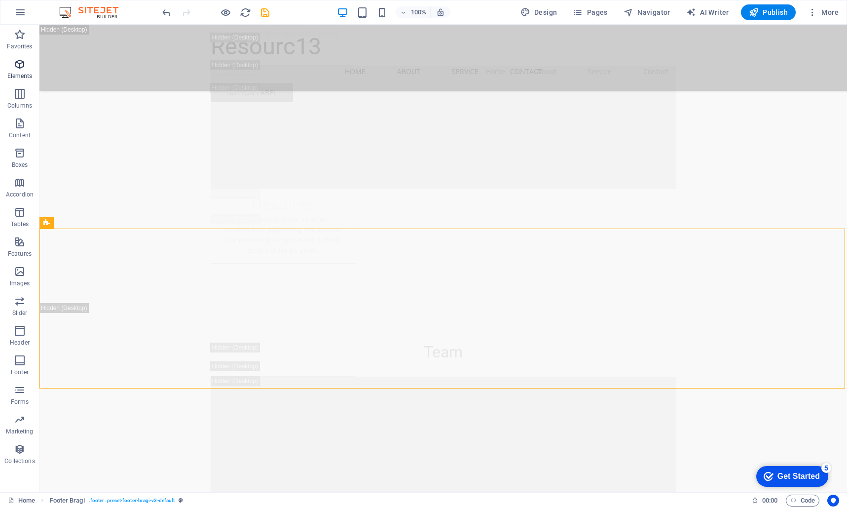
click at [27, 66] on span "Elements" at bounding box center [19, 70] width 39 height 24
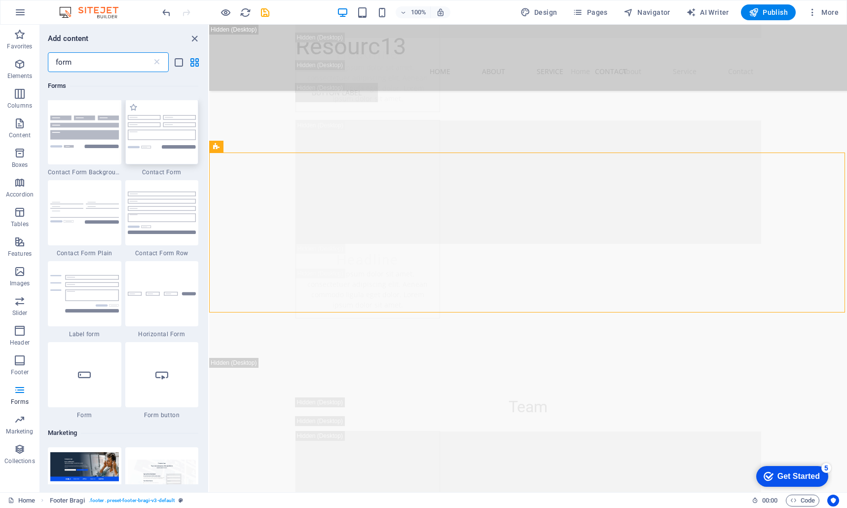
scroll to position [376, 0]
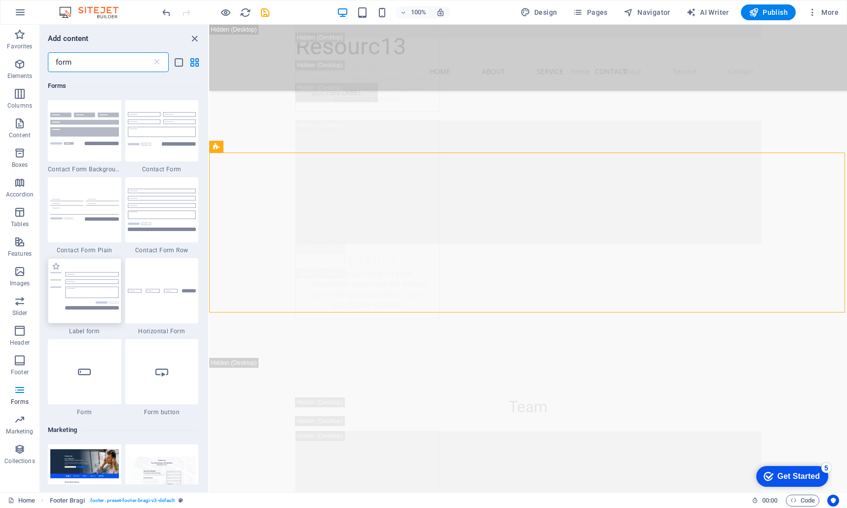
type input "form"
click at [107, 275] on div at bounding box center [85, 290] width 74 height 65
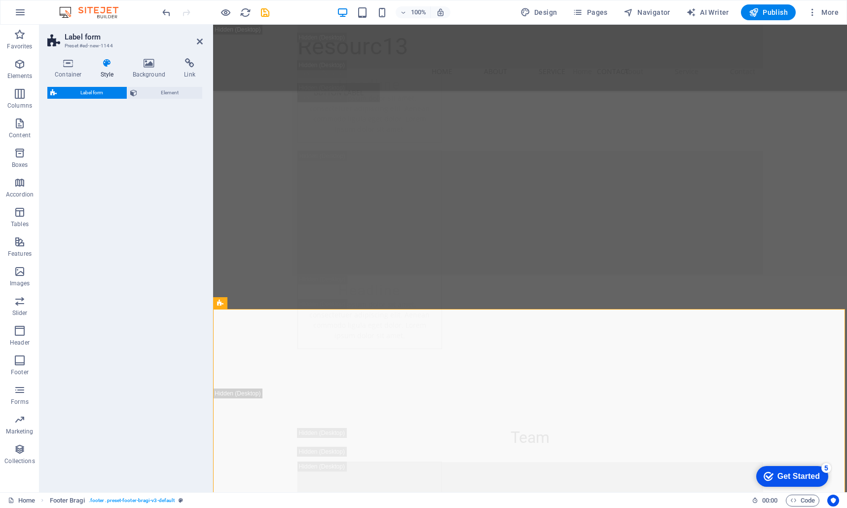
select select "rem"
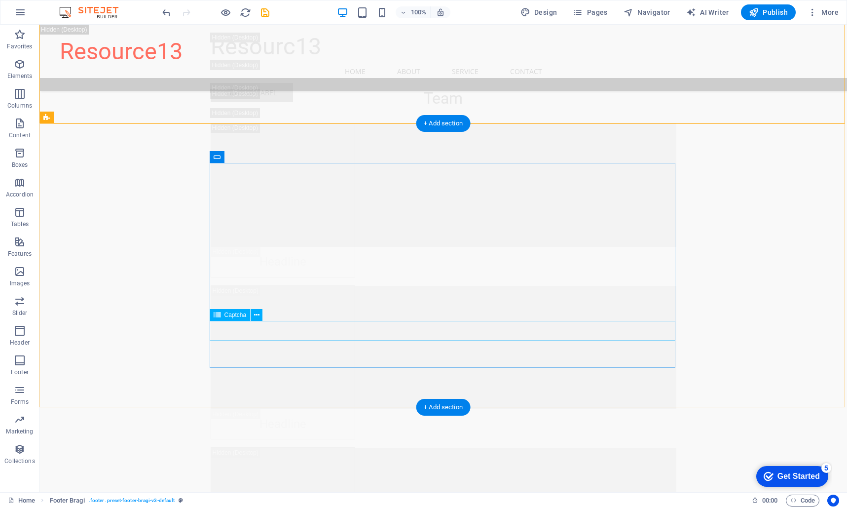
scroll to position [12279, 0]
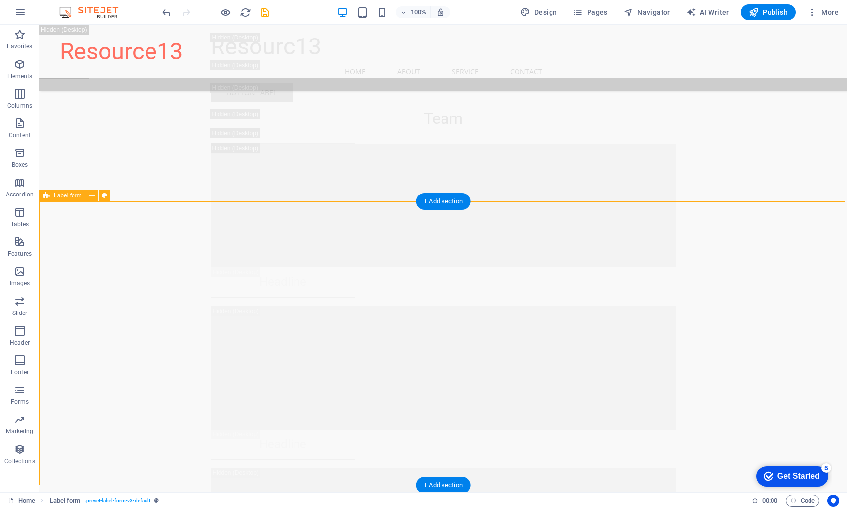
scroll to position [12207, 0]
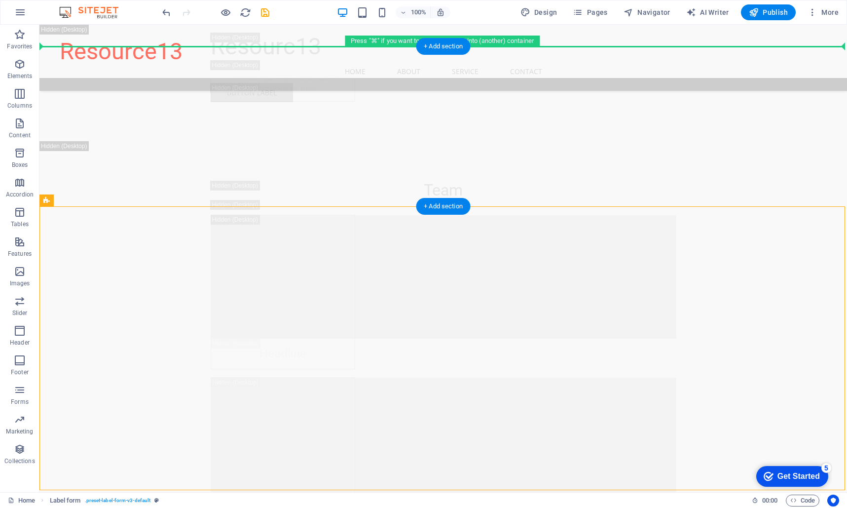
drag, startPoint x: 138, startPoint y: 329, endPoint x: 120, endPoint y: 96, distance: 233.1
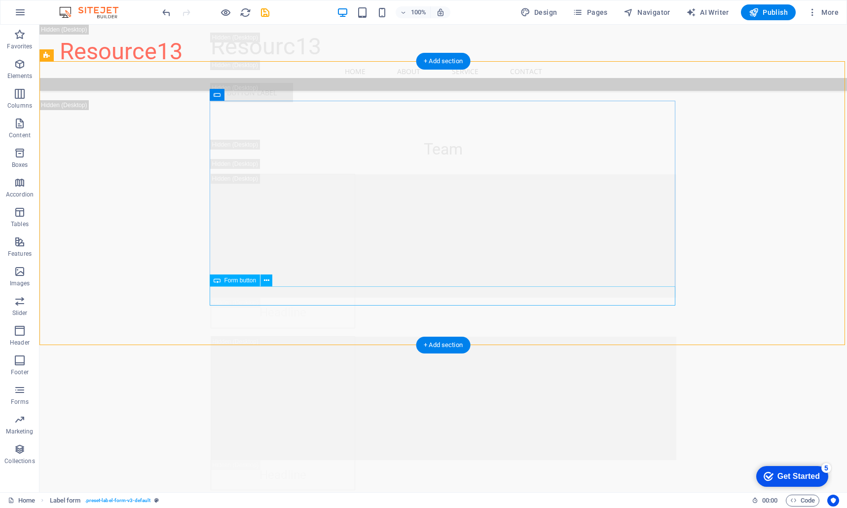
scroll to position [12185, 0]
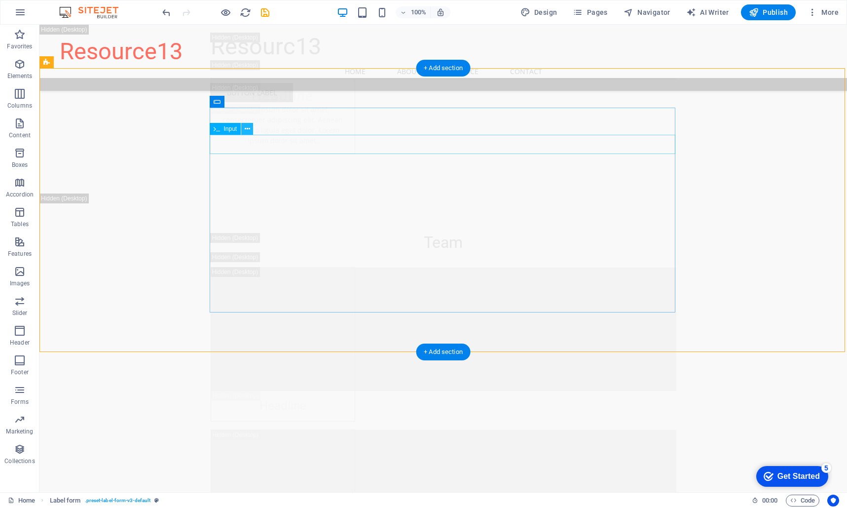
click at [247, 126] on icon at bounding box center [247, 129] width 5 height 10
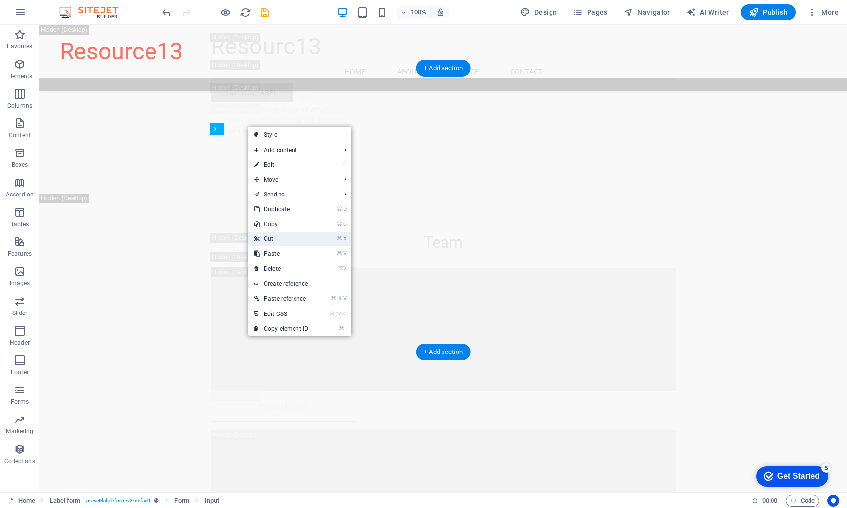
click at [284, 235] on link "⌘ X Cut" at bounding box center [281, 238] width 66 height 15
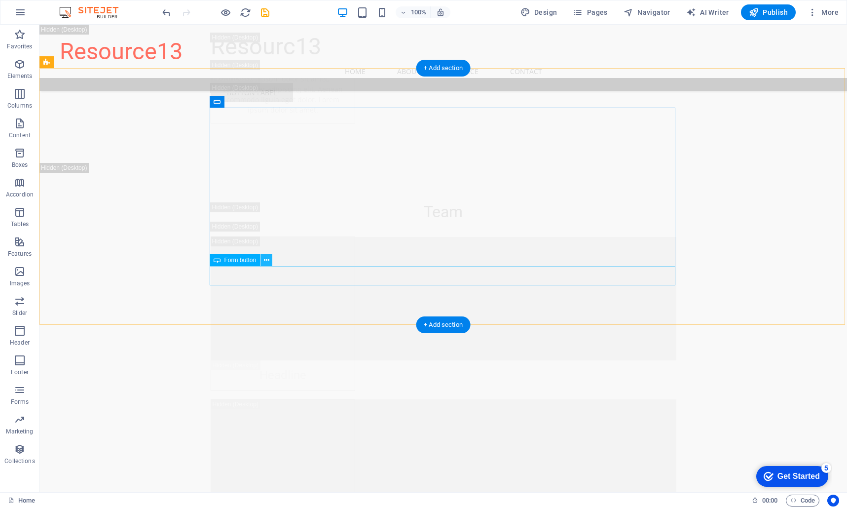
click at [267, 261] on icon at bounding box center [266, 260] width 5 height 10
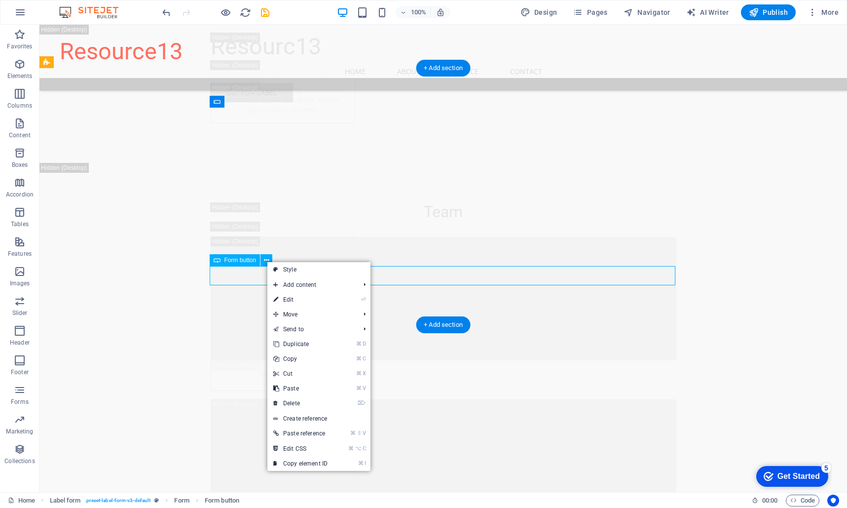
click at [253, 260] on span "Form button" at bounding box center [241, 260] width 32 height 6
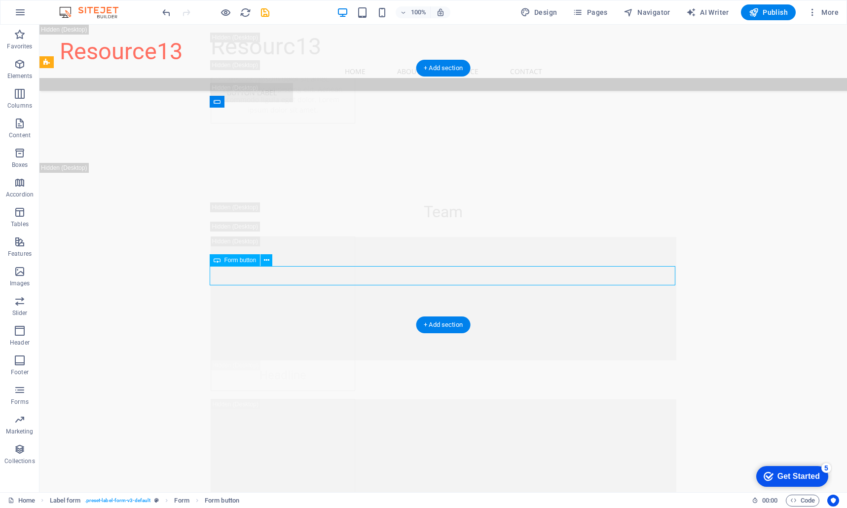
click at [247, 261] on span "Form button" at bounding box center [241, 260] width 32 height 6
click at [269, 261] on icon at bounding box center [266, 260] width 5 height 10
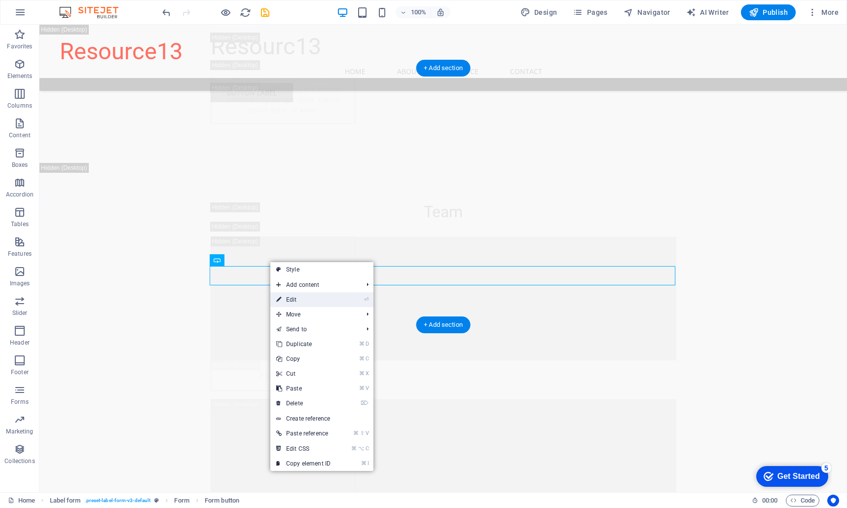
click at [299, 295] on link "⏎ Edit" at bounding box center [303, 299] width 66 height 15
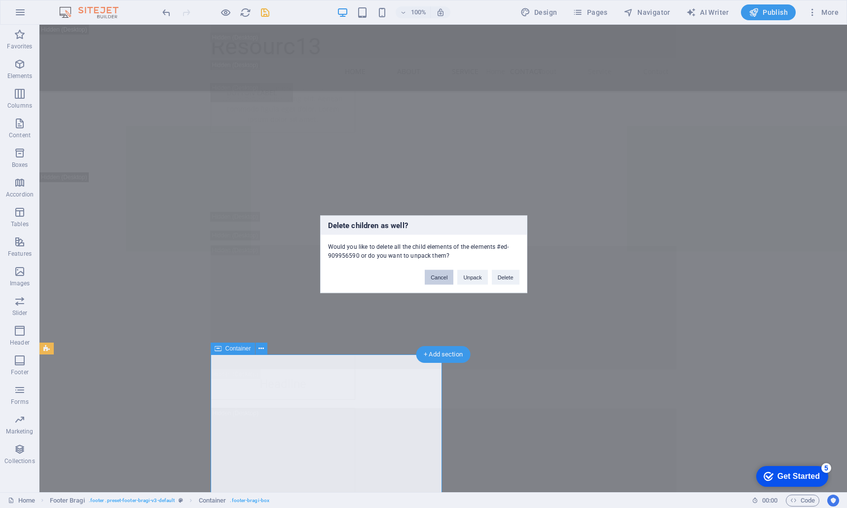
drag, startPoint x: 444, startPoint y: 278, endPoint x: 306, endPoint y: 323, distance: 144.8
click at [444, 278] on button "Cancel" at bounding box center [439, 276] width 29 height 15
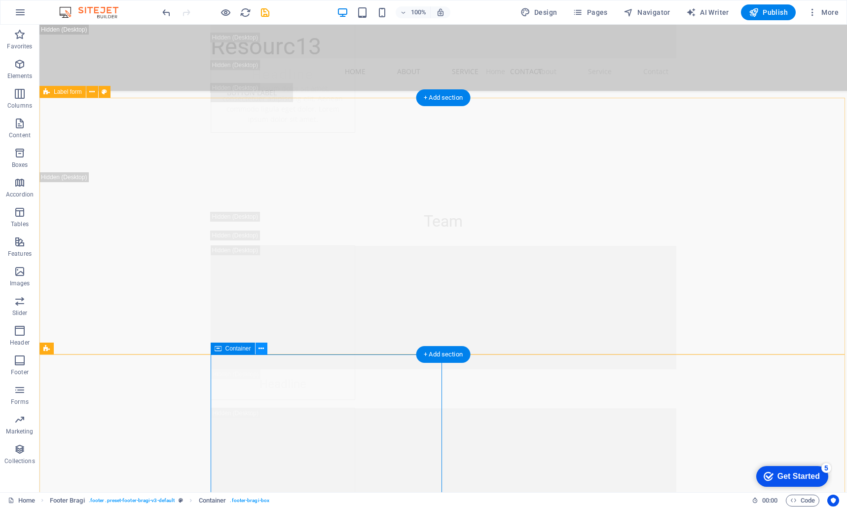
click at [263, 348] on icon at bounding box center [261, 348] width 5 height 10
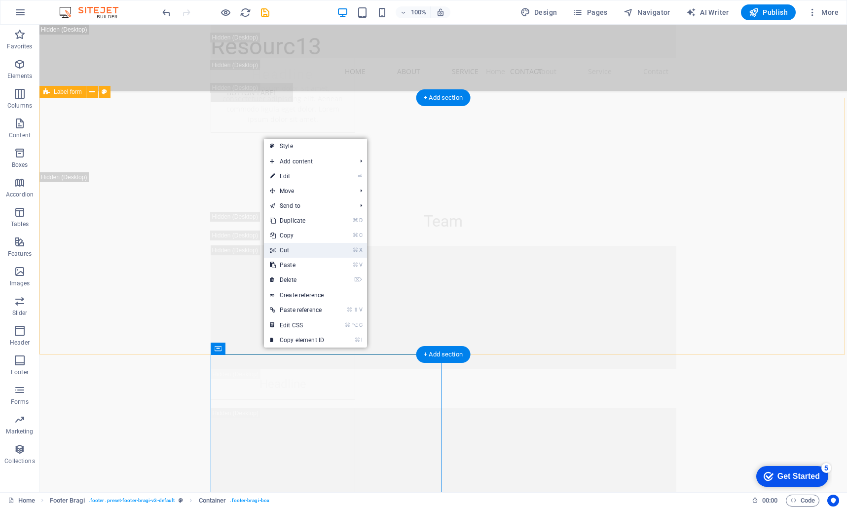
click at [300, 253] on link "⌘ X Cut" at bounding box center [297, 250] width 66 height 15
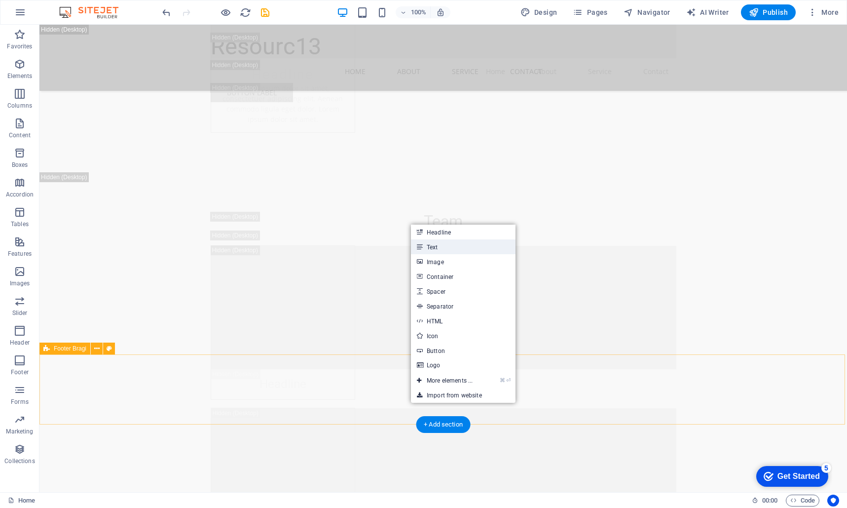
click at [436, 246] on link "Text" at bounding box center [463, 246] width 105 height 15
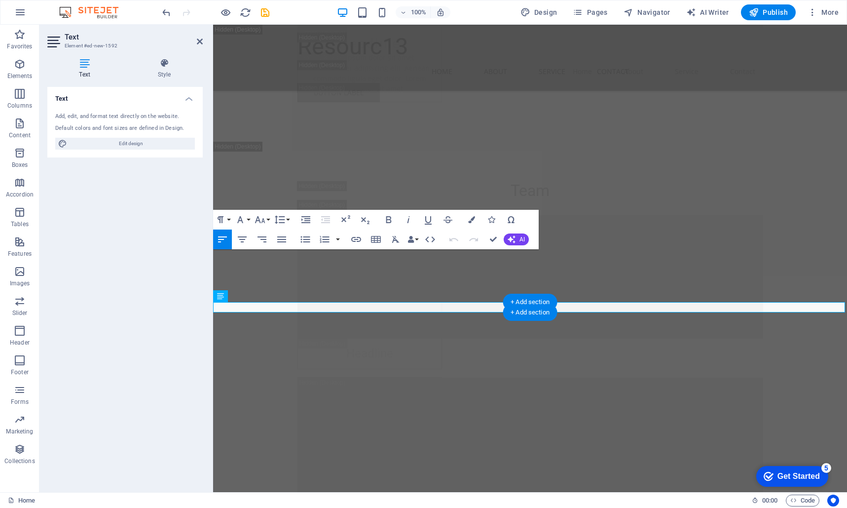
scroll to position [12096, 0]
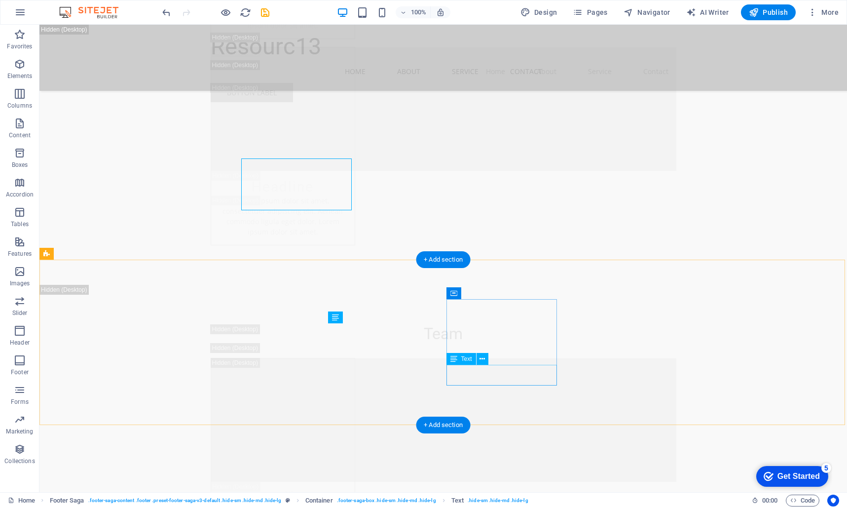
scroll to position [12314, 0]
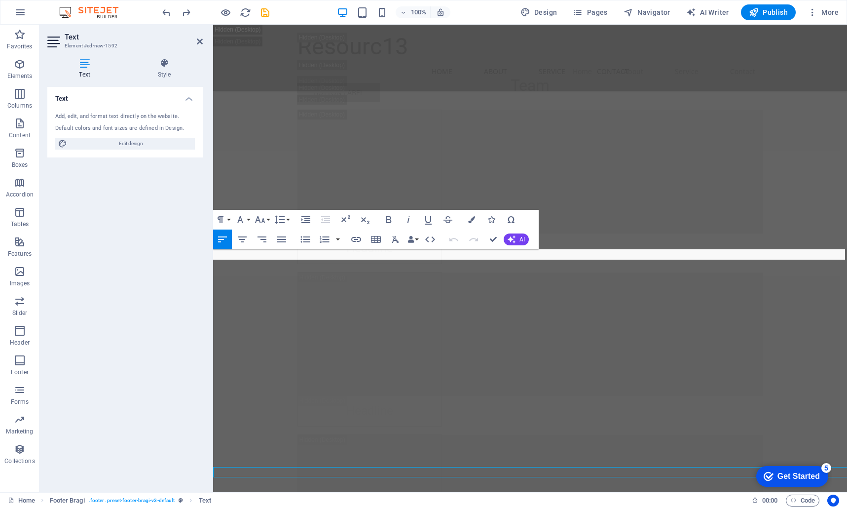
scroll to position [12096, 0]
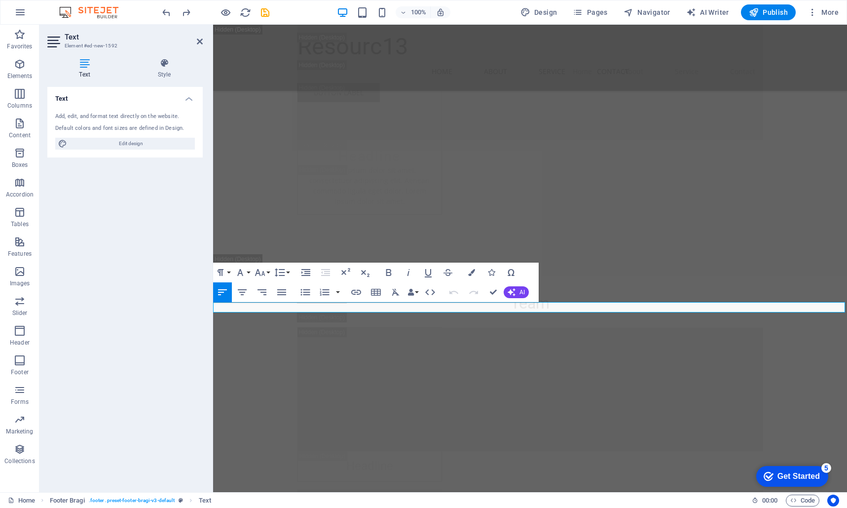
drag, startPoint x: 315, startPoint y: 308, endPoint x: 189, endPoint y: 305, distance: 126.4
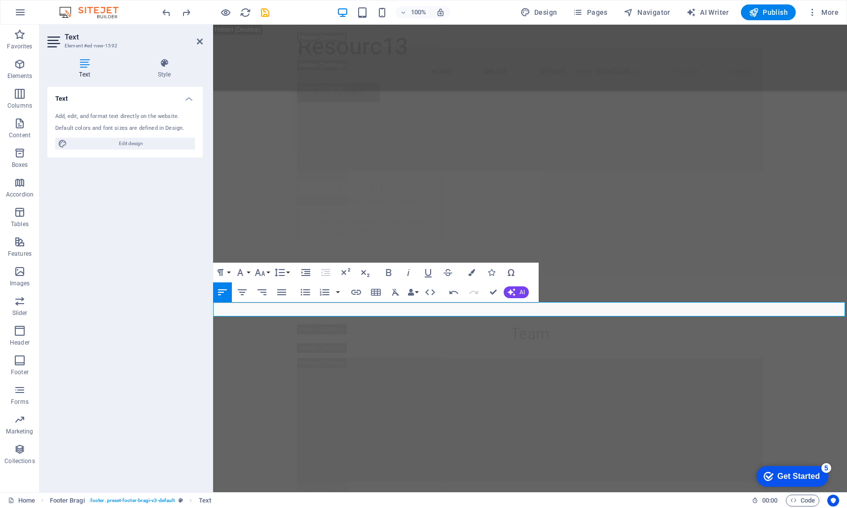
click at [244, 294] on icon "button" at bounding box center [242, 292] width 12 height 12
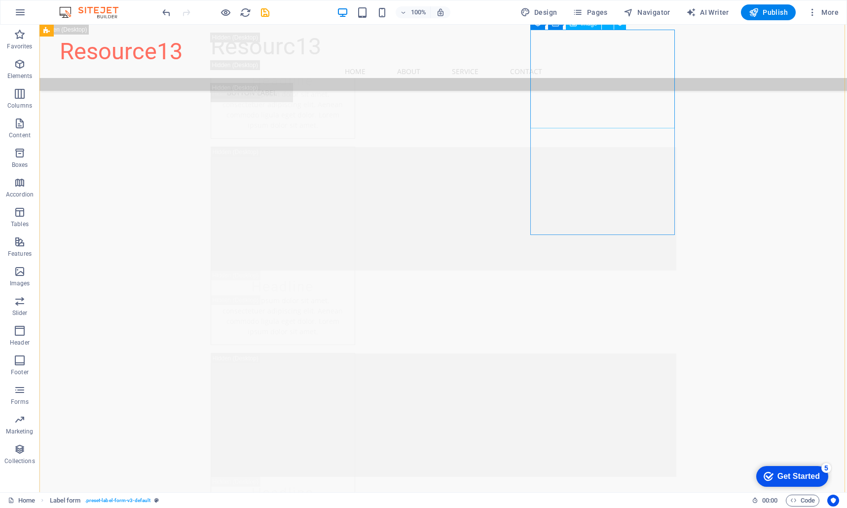
scroll to position [10640, 0]
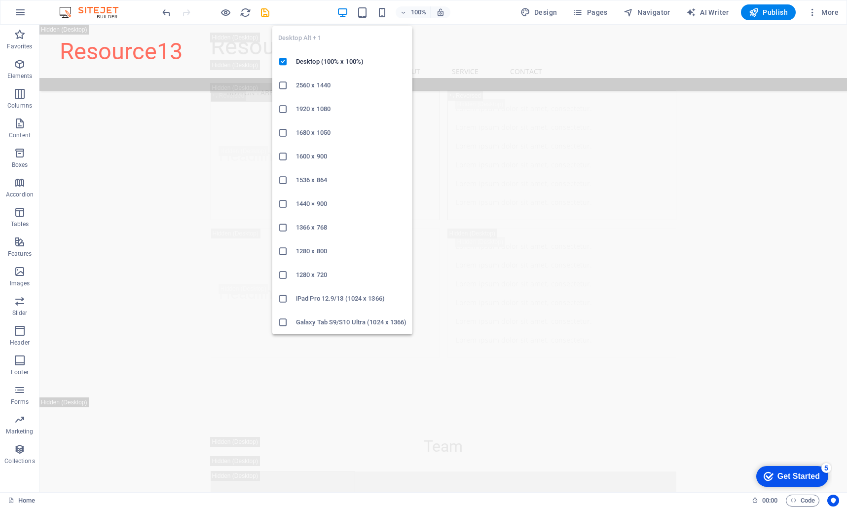
click at [347, 13] on icon "button" at bounding box center [342, 12] width 11 height 11
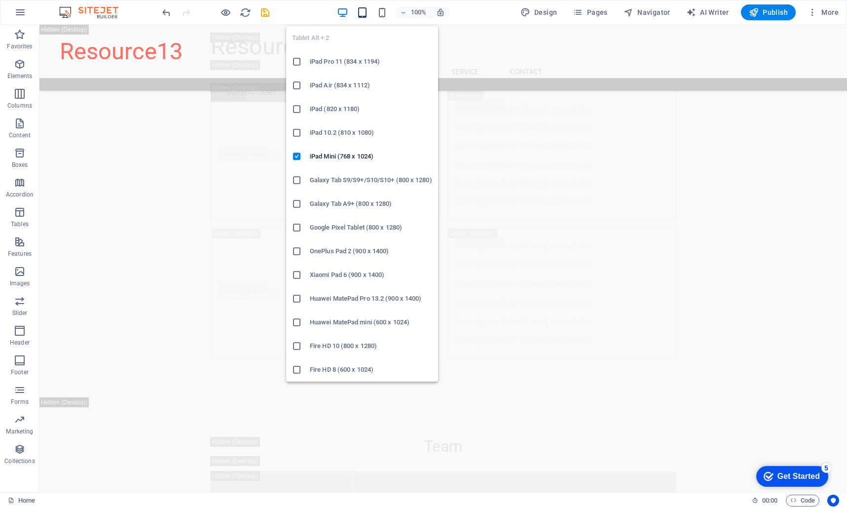
click at [365, 12] on icon "button" at bounding box center [362, 12] width 11 height 11
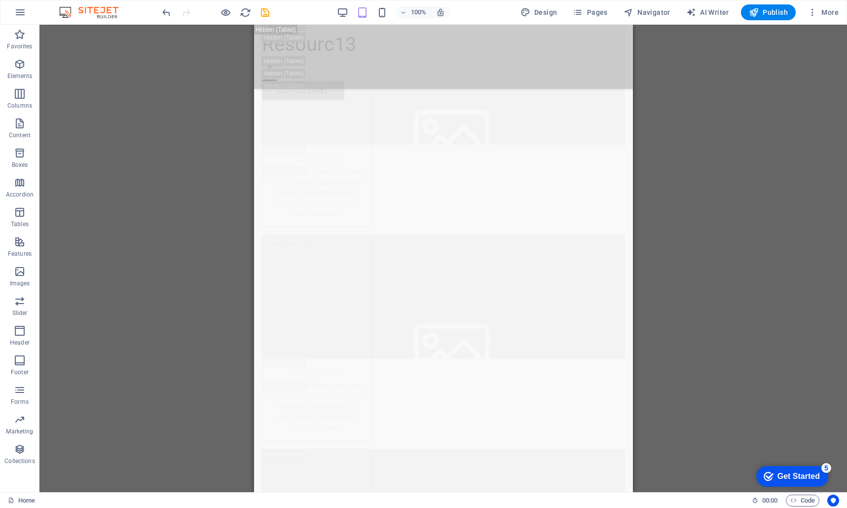
scroll to position [11363, 0]
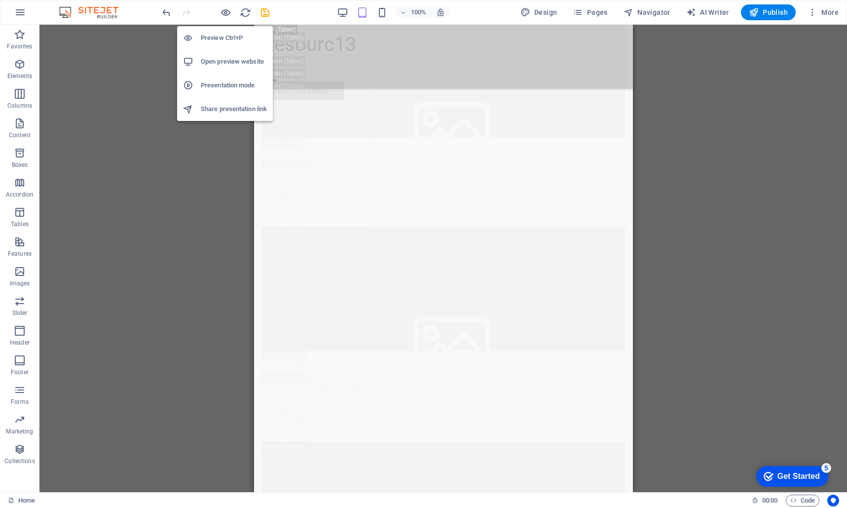
click at [224, 38] on h6 "Preview Ctrl+P" at bounding box center [234, 38] width 66 height 12
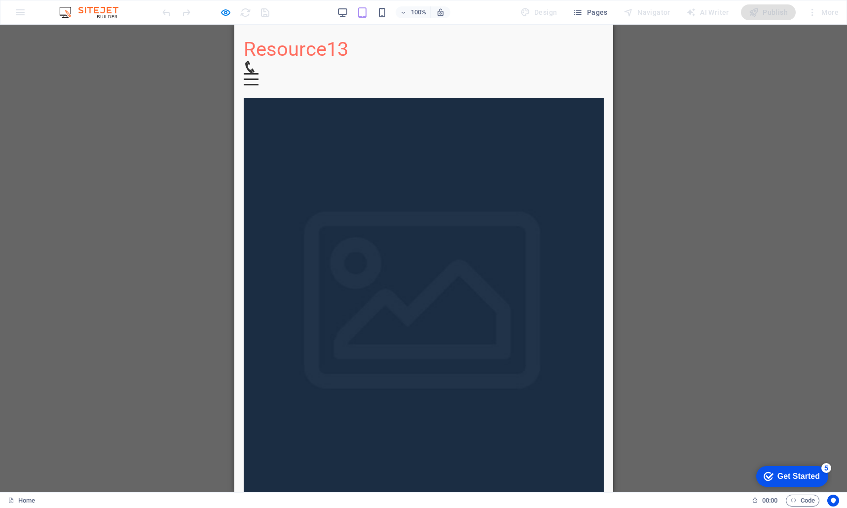
scroll to position [0, 0]
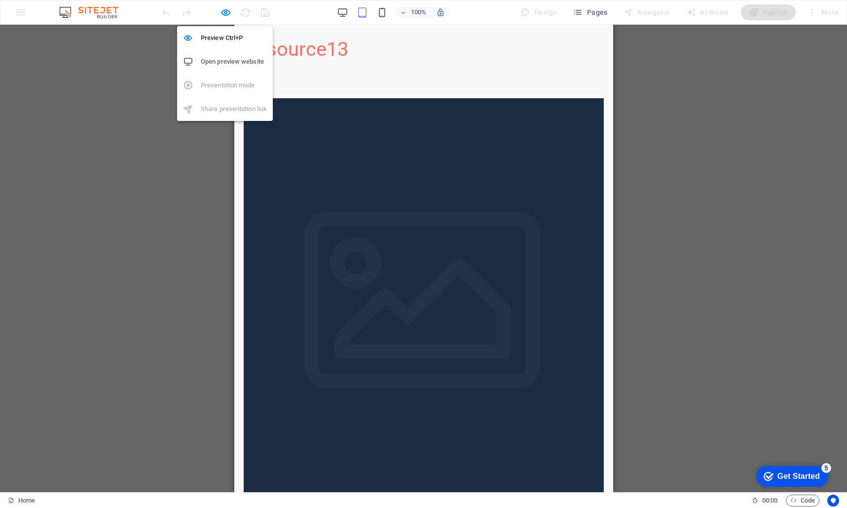
click at [222, 60] on h6 "Open preview website" at bounding box center [234, 62] width 66 height 12
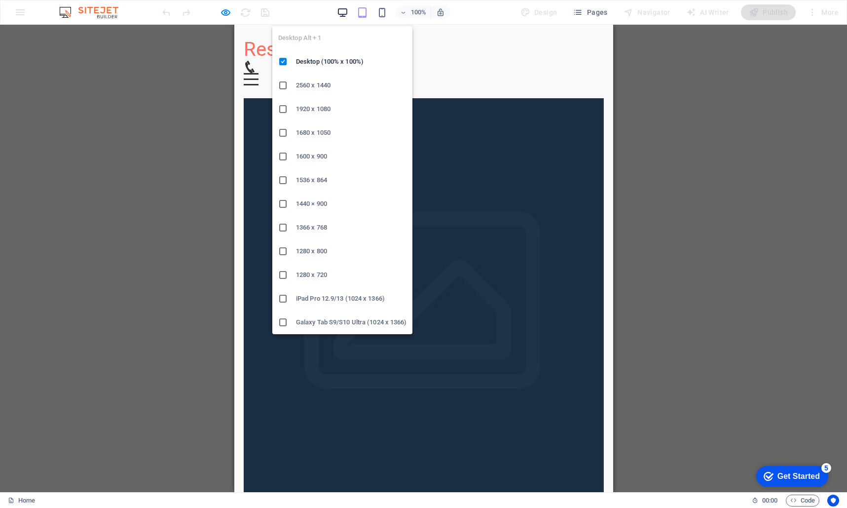
click at [344, 11] on icon "button" at bounding box center [342, 12] width 11 height 11
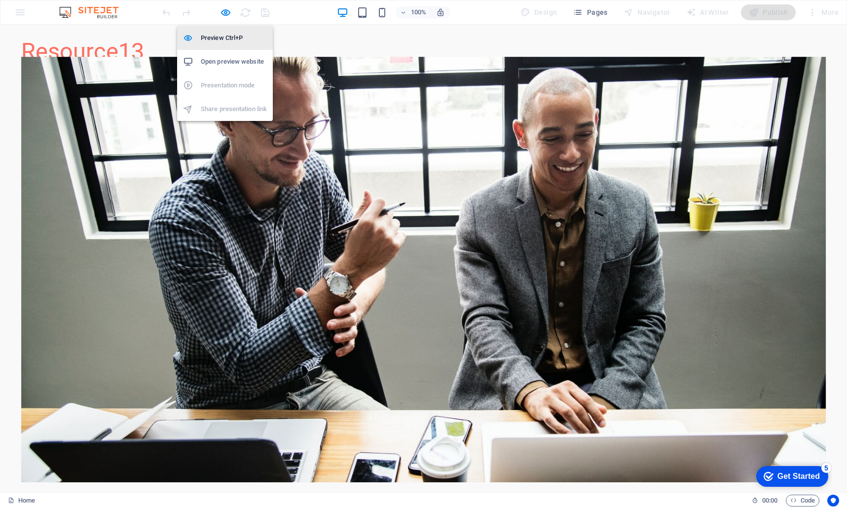
click at [225, 40] on h6 "Preview Ctrl+P" at bounding box center [234, 38] width 66 height 12
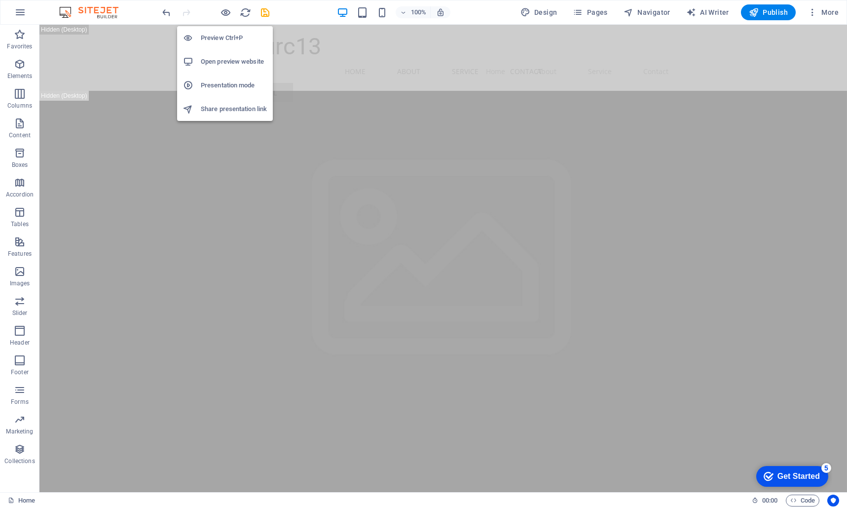
click at [226, 37] on h6 "Preview Ctrl+P" at bounding box center [234, 38] width 66 height 12
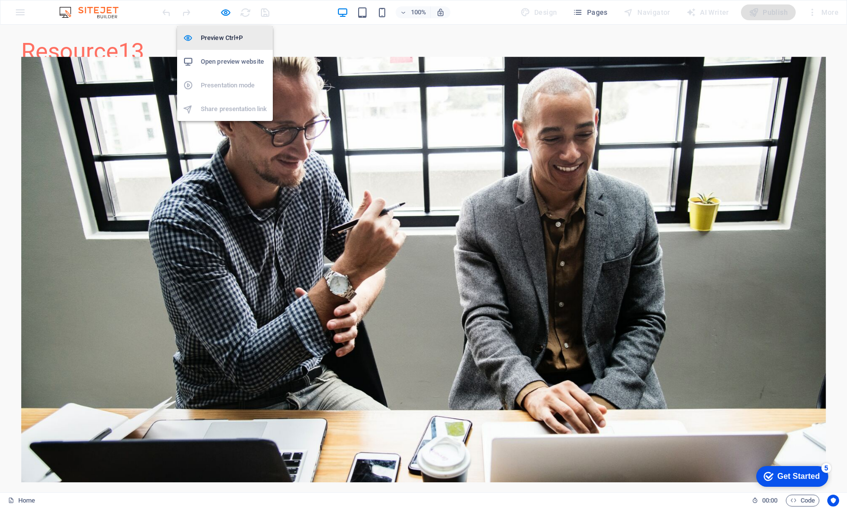
click at [217, 38] on h6 "Preview Ctrl+P" at bounding box center [234, 38] width 66 height 12
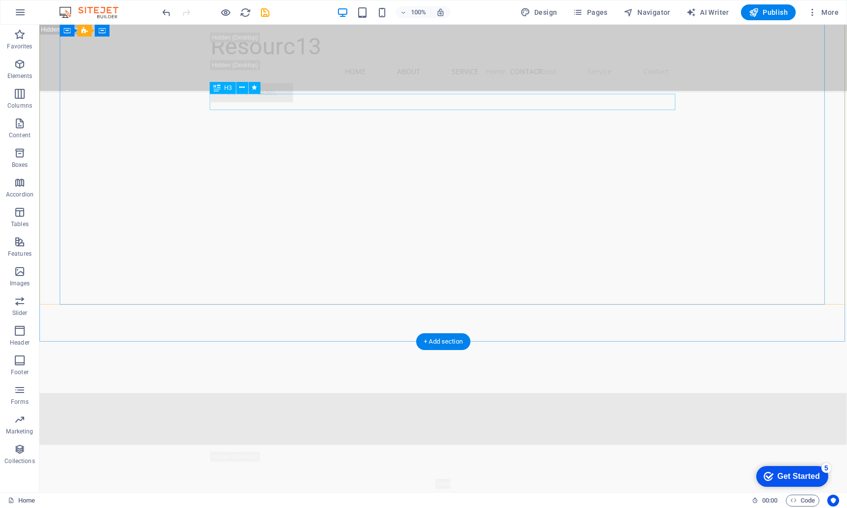
scroll to position [1113, 0]
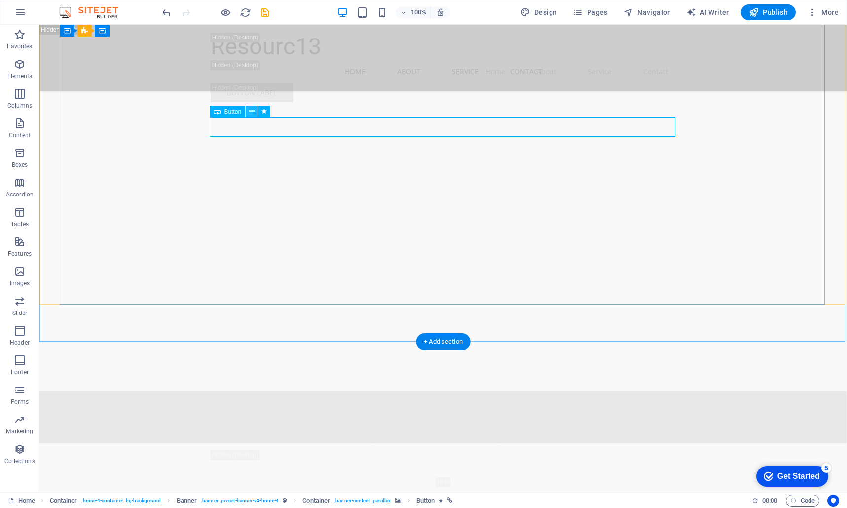
click at [252, 113] on icon at bounding box center [251, 111] width 5 height 10
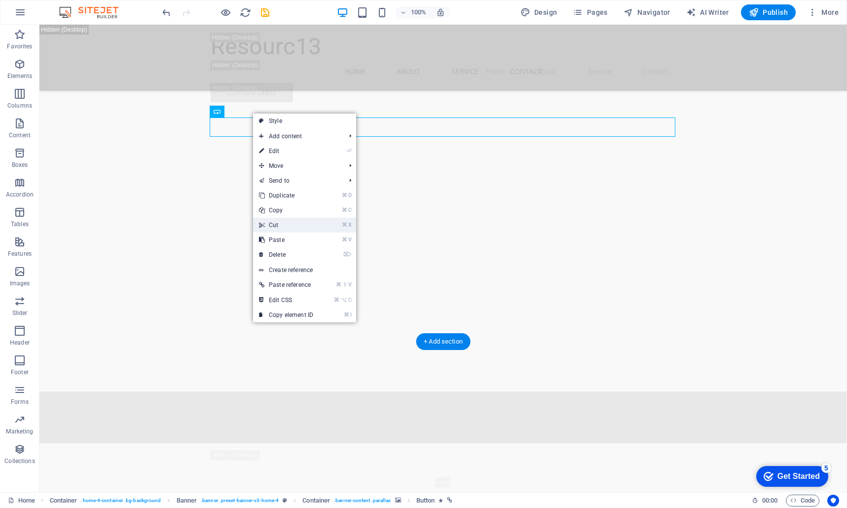
click at [308, 224] on link "⌘ X Cut" at bounding box center [286, 225] width 66 height 15
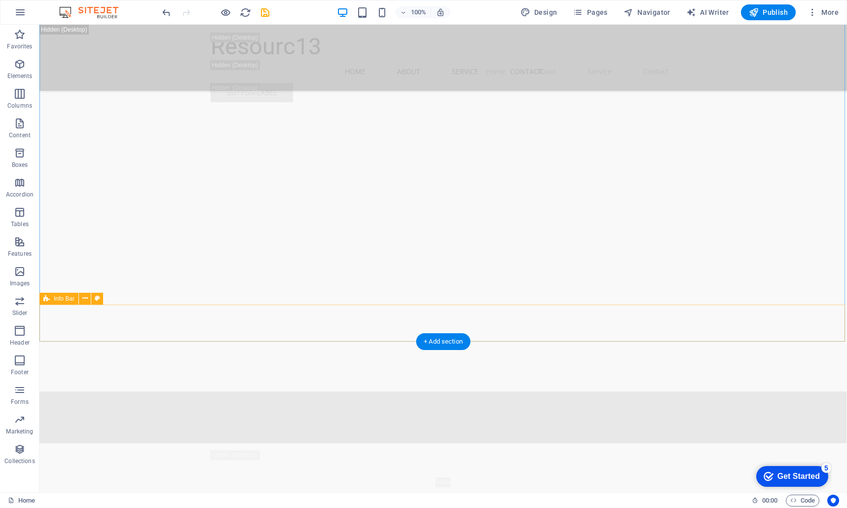
click at [86, 299] on icon at bounding box center [84, 298] width 5 height 10
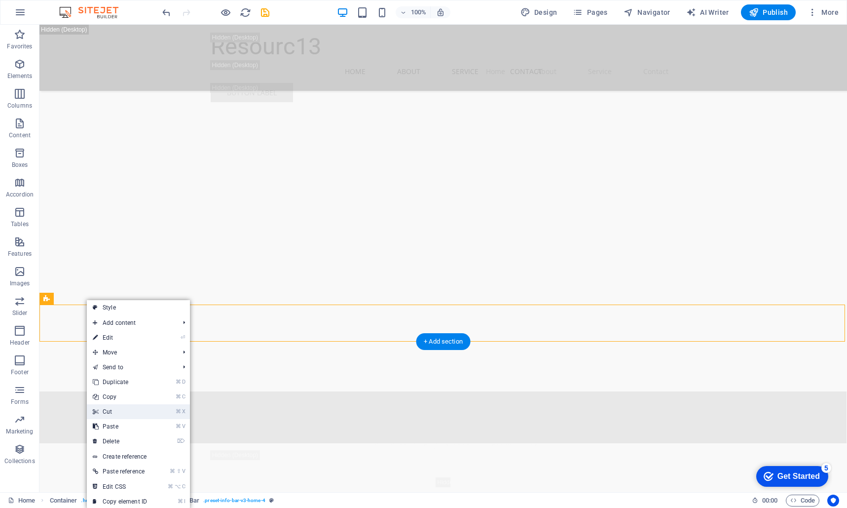
click at [131, 414] on link "⌘ X Cut" at bounding box center [120, 411] width 66 height 15
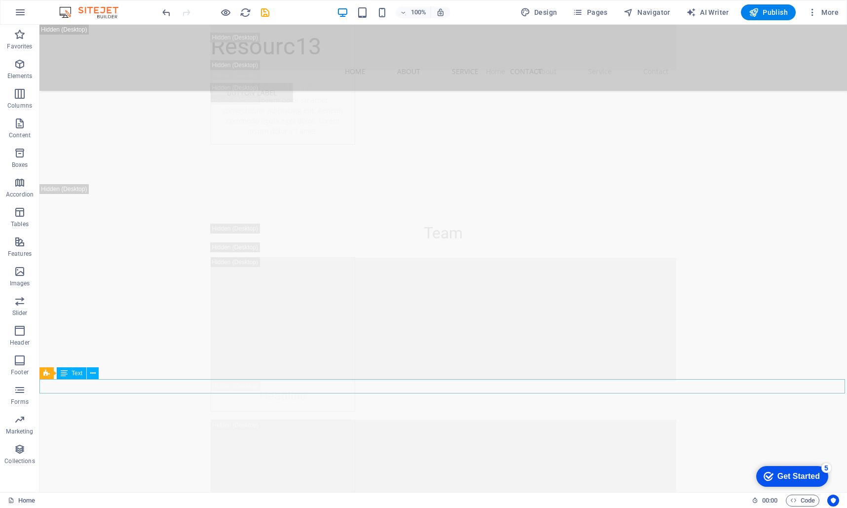
click at [93, 373] on icon at bounding box center [92, 372] width 5 height 10
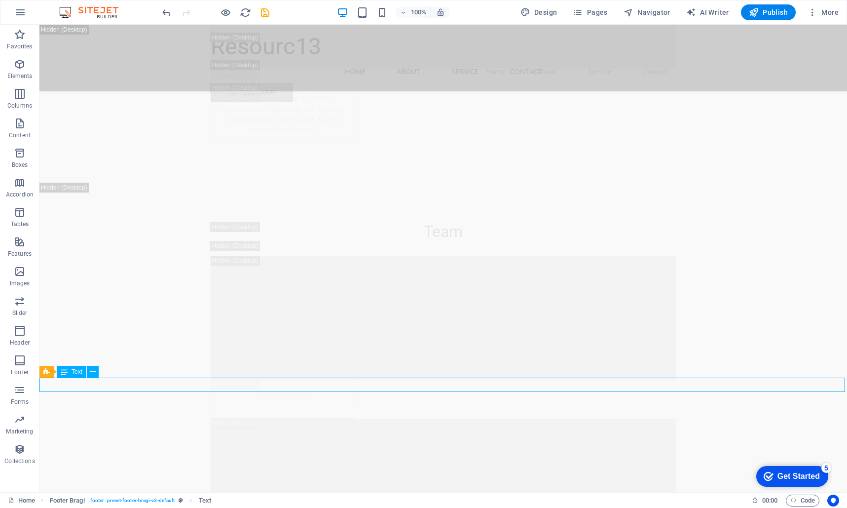
drag, startPoint x: 353, startPoint y: 384, endPoint x: 192, endPoint y: 386, distance: 161.4
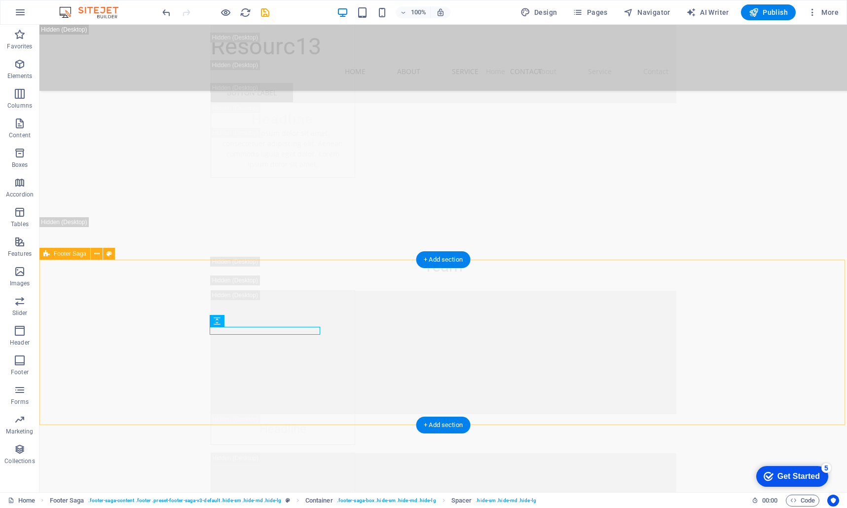
scroll to position [12281, 0]
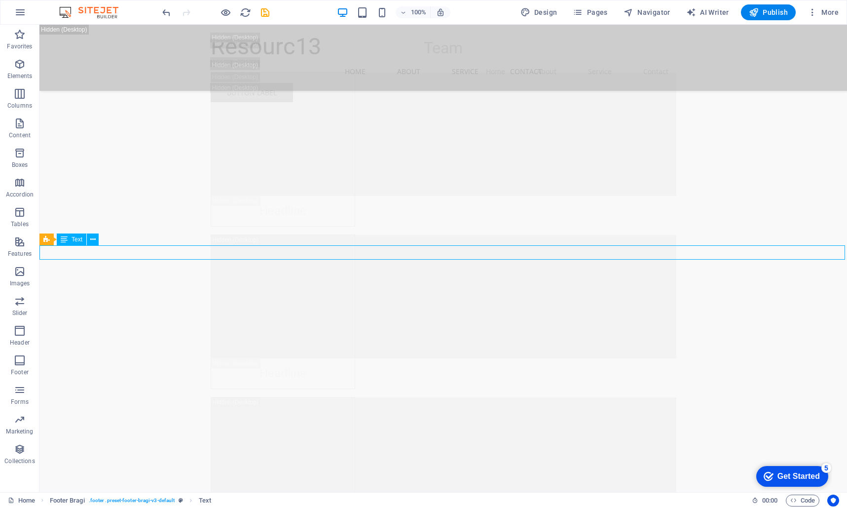
click at [95, 239] on icon at bounding box center [92, 239] width 5 height 10
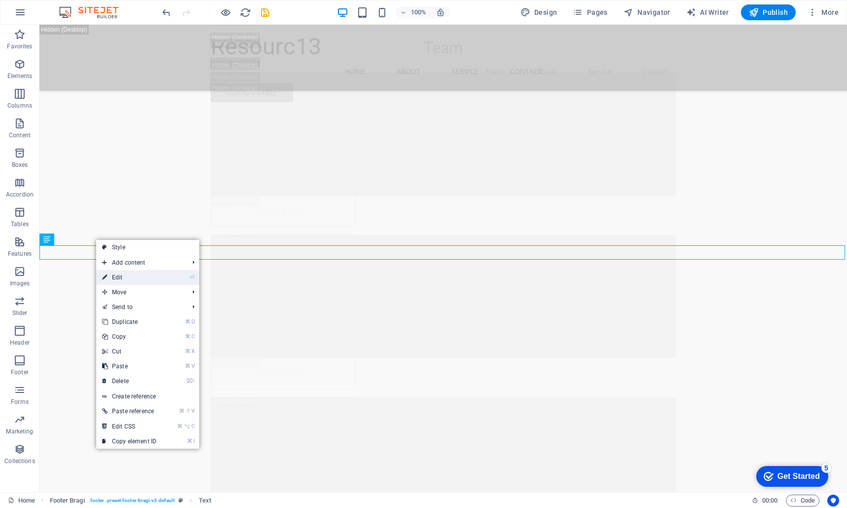
click at [118, 278] on link "⏎ Edit" at bounding box center [129, 277] width 66 height 15
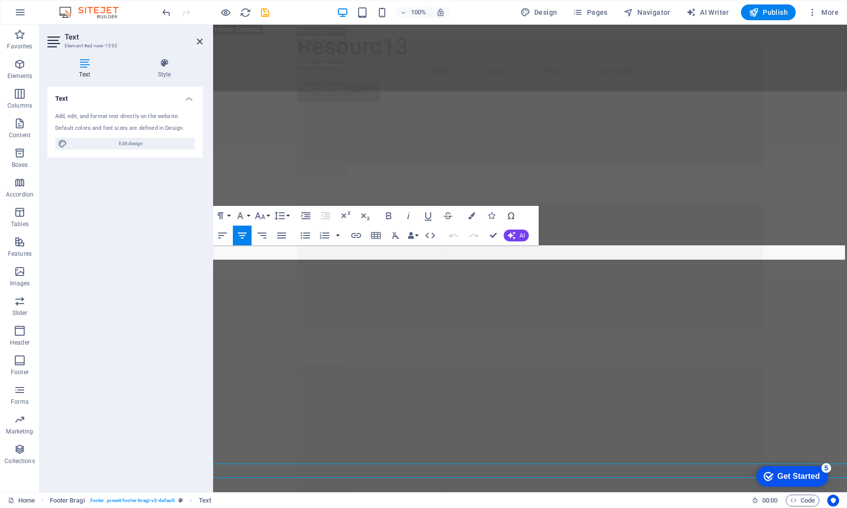
scroll to position [12062, 0]
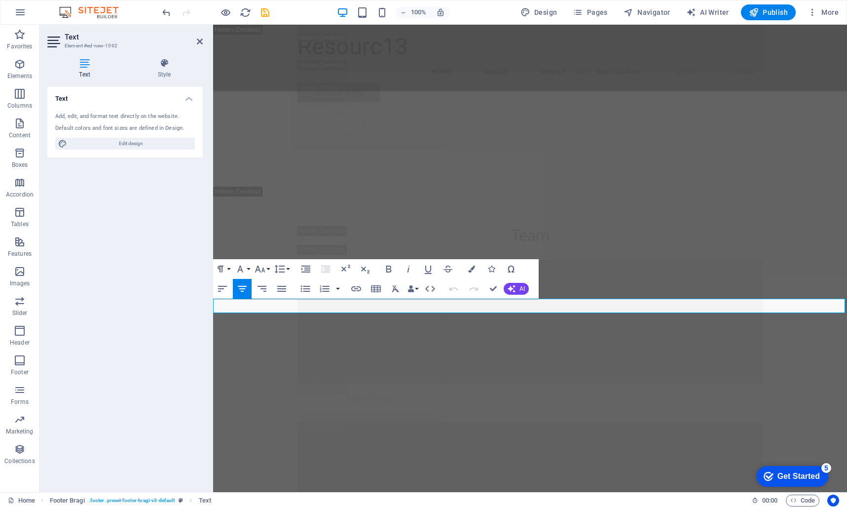
click at [250, 290] on button "Align Center" at bounding box center [242, 289] width 19 height 20
click at [259, 289] on icon "button" at bounding box center [262, 289] width 12 height 12
click at [248, 290] on icon "button" at bounding box center [242, 289] width 12 height 12
click at [272, 287] on div "Align Left Align Center Align Right Align Justify" at bounding box center [252, 289] width 78 height 20
click at [257, 287] on icon "button" at bounding box center [262, 289] width 12 height 12
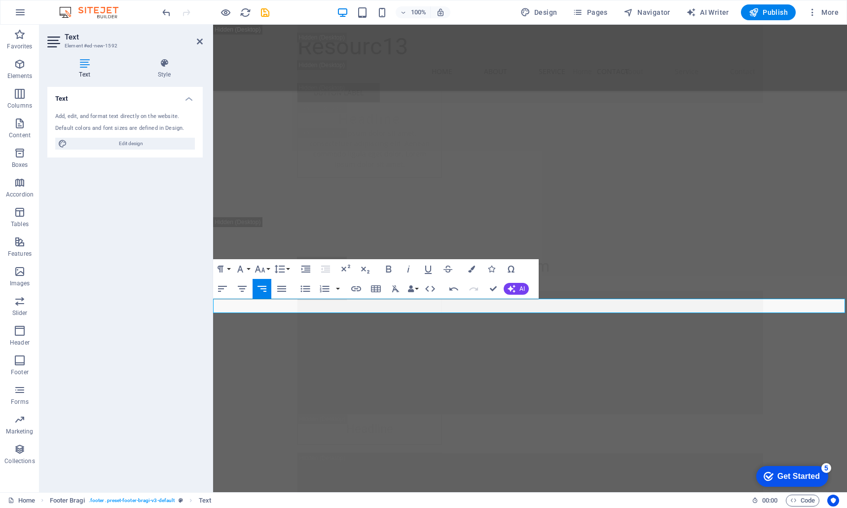
click at [249, 289] on button "Align Center" at bounding box center [242, 289] width 19 height 20
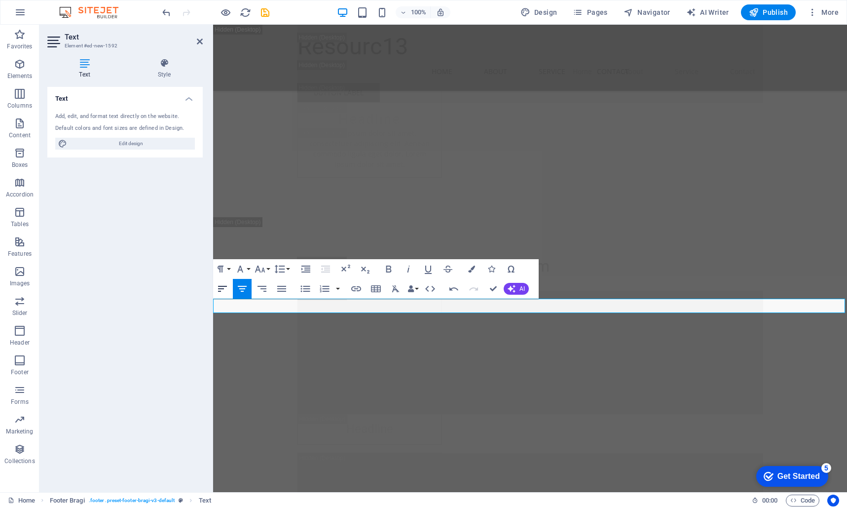
click at [219, 286] on icon "button" at bounding box center [222, 289] width 9 height 6
click at [242, 287] on icon "button" at bounding box center [242, 289] width 12 height 12
click at [293, 290] on div "Paragraph Format Normal Heading 1 Heading 2 Heading 3 Heading 4 Heading 5 Headi…" at bounding box center [376, 278] width 326 height 39
click at [281, 291] on icon "button" at bounding box center [281, 289] width 9 height 6
click at [259, 287] on icon "button" at bounding box center [262, 289] width 12 height 12
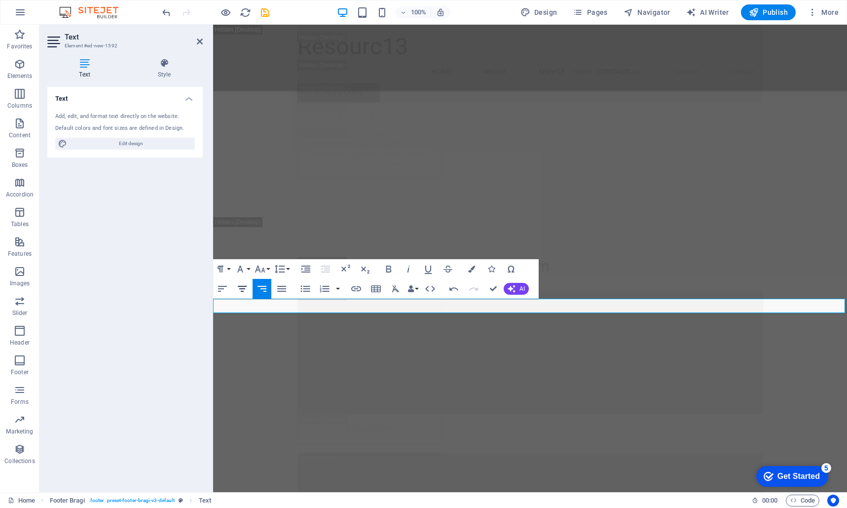
click at [245, 290] on icon "button" at bounding box center [242, 289] width 12 height 12
drag, startPoint x: 558, startPoint y: 308, endPoint x: 386, endPoint y: 332, distance: 173.4
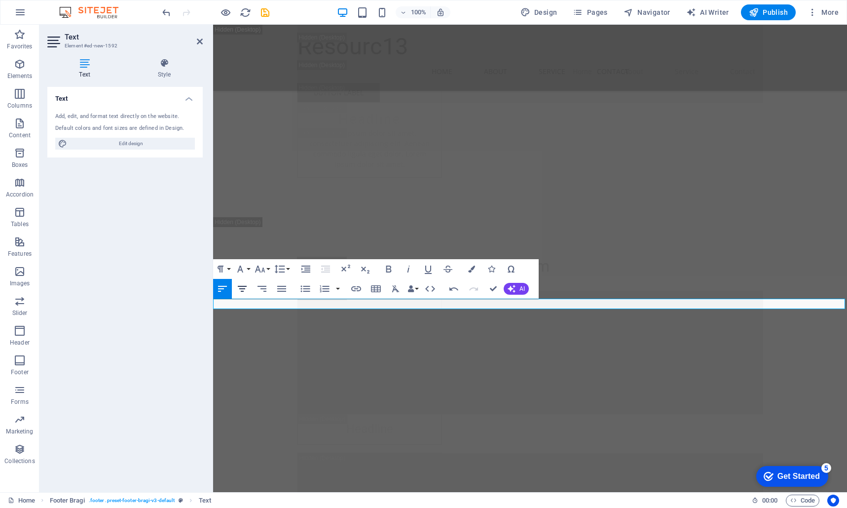
click at [246, 290] on icon "button" at bounding box center [242, 289] width 12 height 12
drag, startPoint x: 377, startPoint y: 280, endPoint x: 166, endPoint y: 209, distance: 222.1
click at [166, 209] on div "Text Add, edit, and format text directly on the website. Default colors and fon…" at bounding box center [124, 285] width 155 height 397
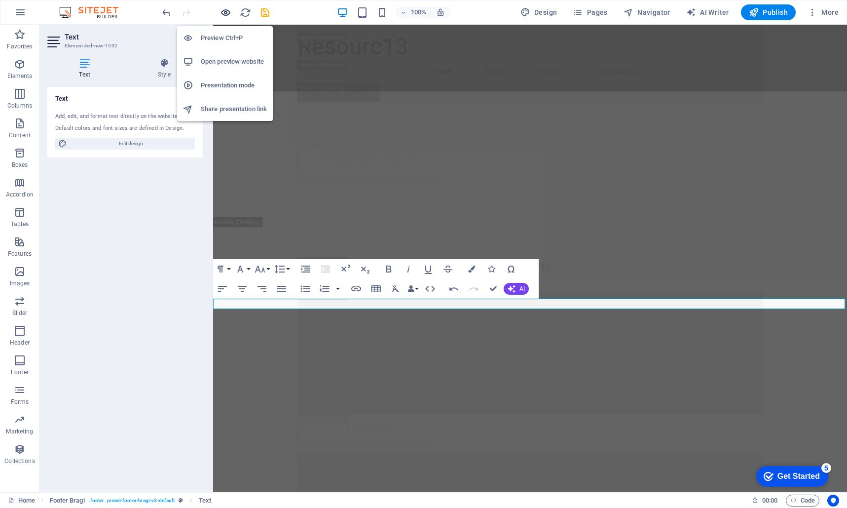
click at [228, 14] on icon "button" at bounding box center [225, 12] width 11 height 11
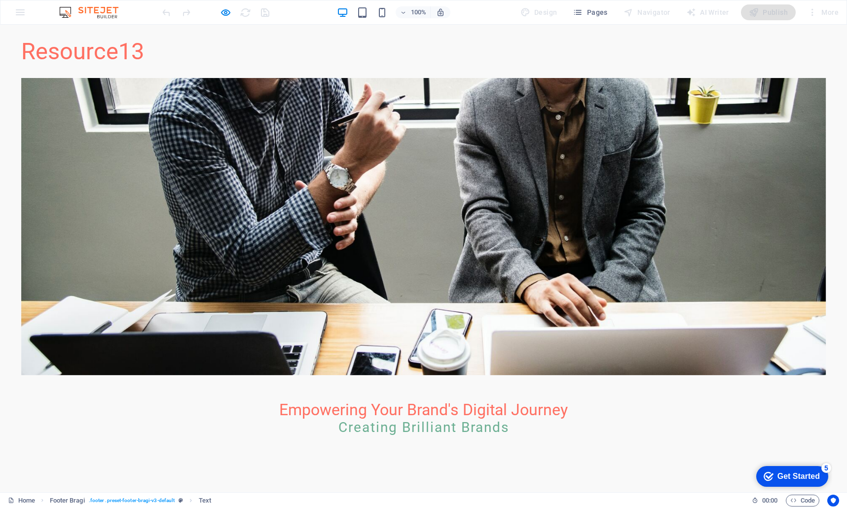
scroll to position [87, 0]
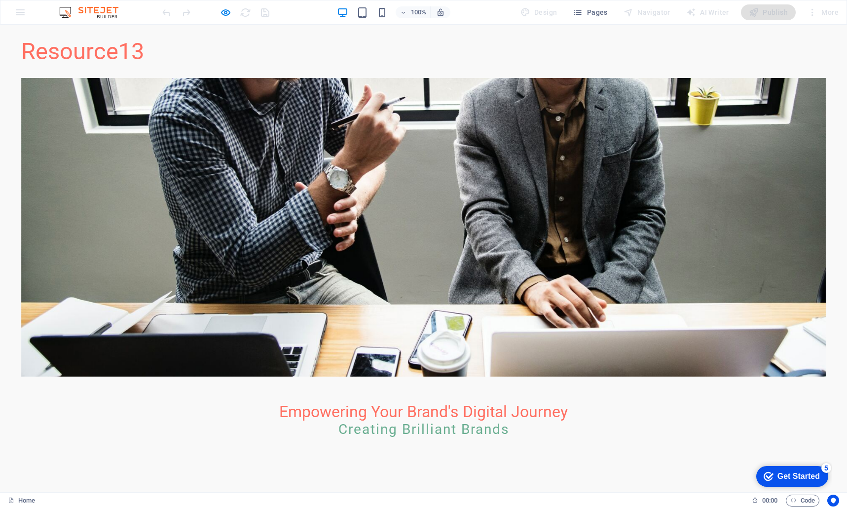
click at [402, 402] on h2 "Empowering Your Brand's Digital Journey" at bounding box center [424, 411] width 466 height 19
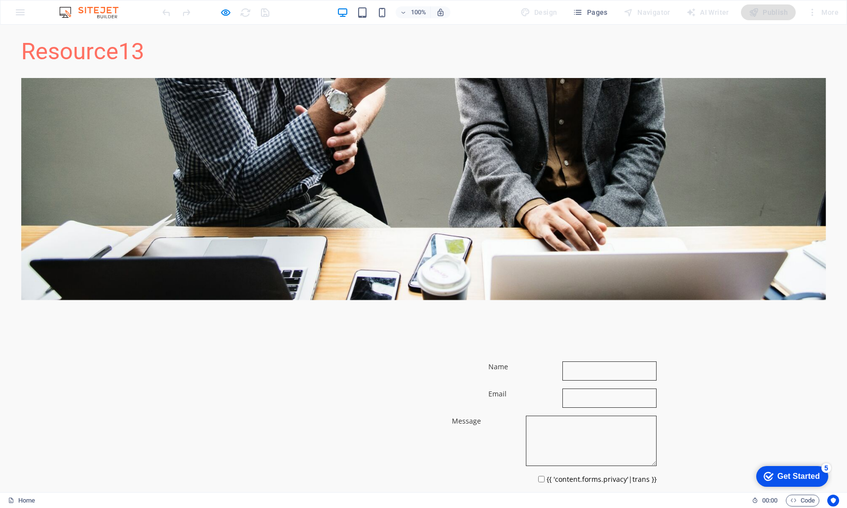
scroll to position [250, 0]
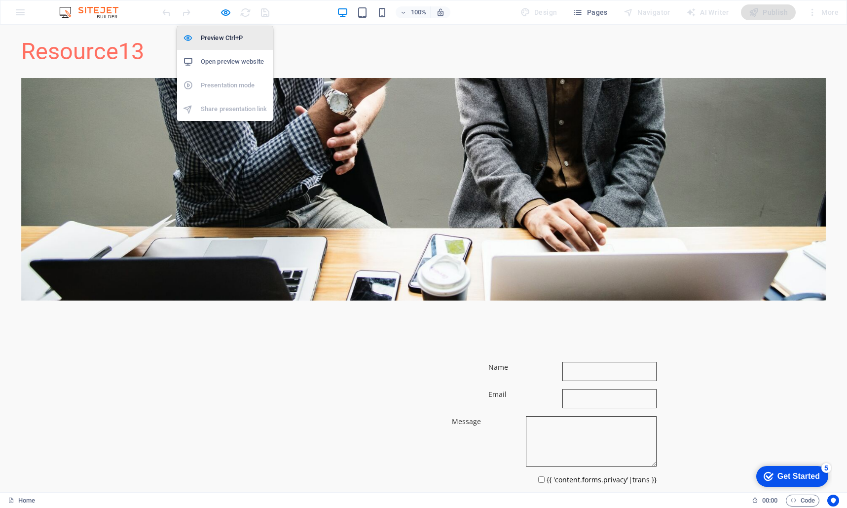
click at [219, 40] on h6 "Preview Ctrl+P" at bounding box center [234, 38] width 66 height 12
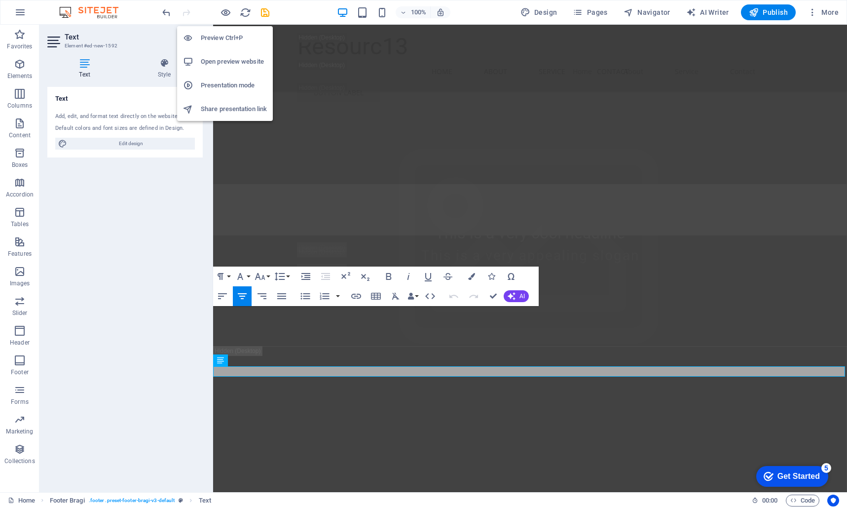
scroll to position [11915, 0]
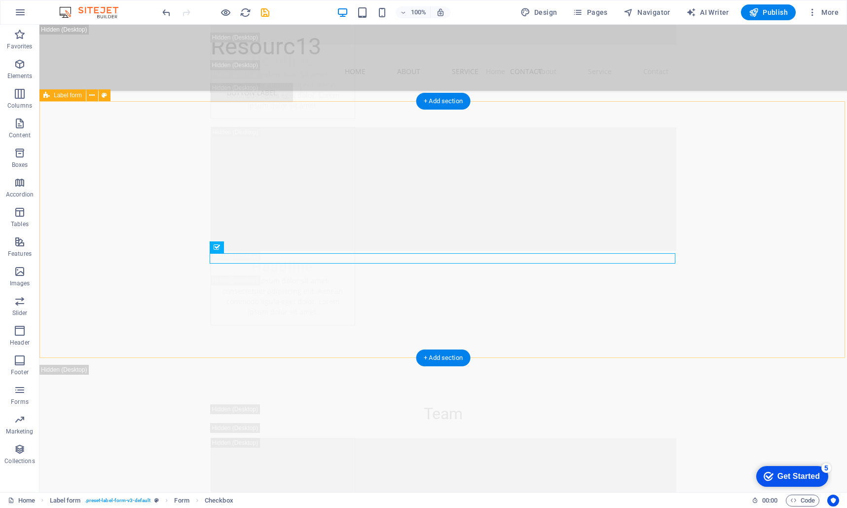
scroll to position [12168, 0]
click at [262, 247] on icon at bounding box center [260, 247] width 5 height 10
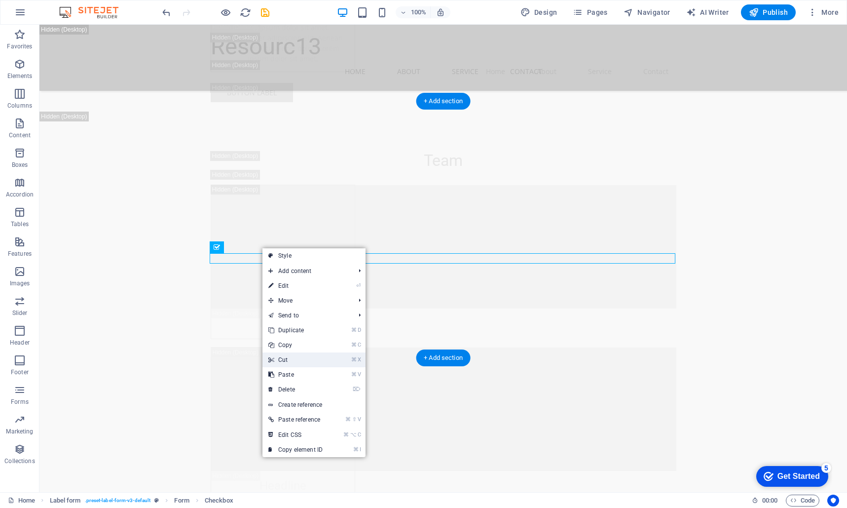
click at [289, 360] on link "⌘ X Cut" at bounding box center [296, 359] width 66 height 15
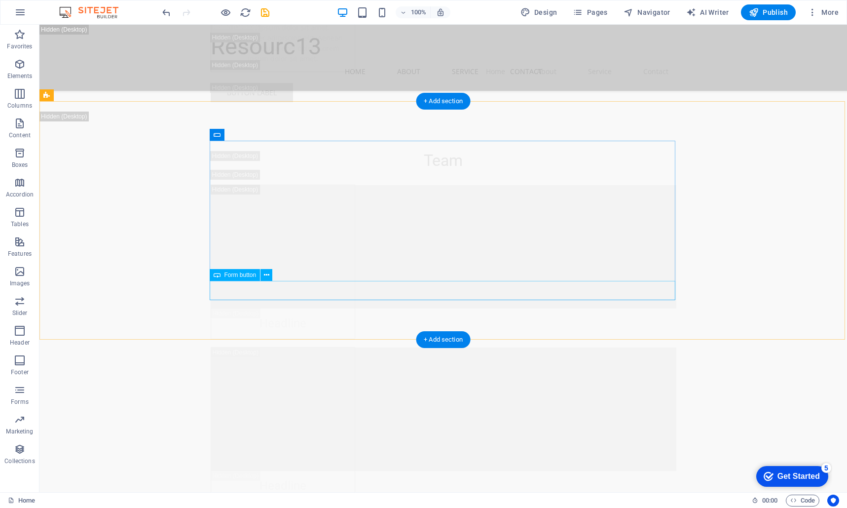
click at [267, 274] on icon at bounding box center [266, 275] width 5 height 10
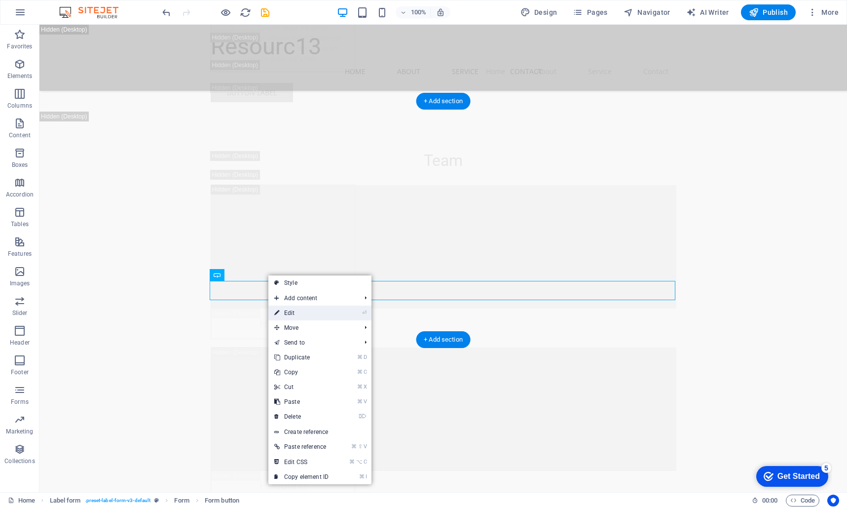
click at [295, 311] on link "⏎ Edit" at bounding box center [301, 312] width 66 height 15
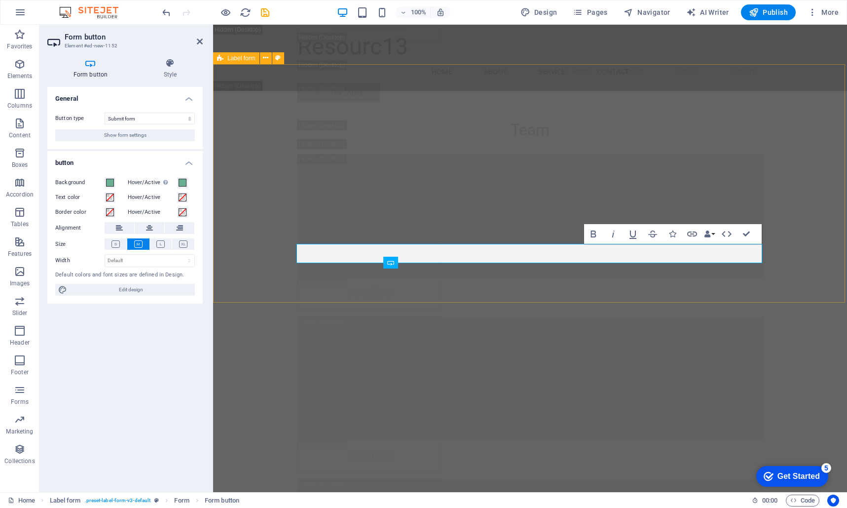
scroll to position [12040, 0]
click at [110, 182] on span at bounding box center [110, 183] width 8 height 8
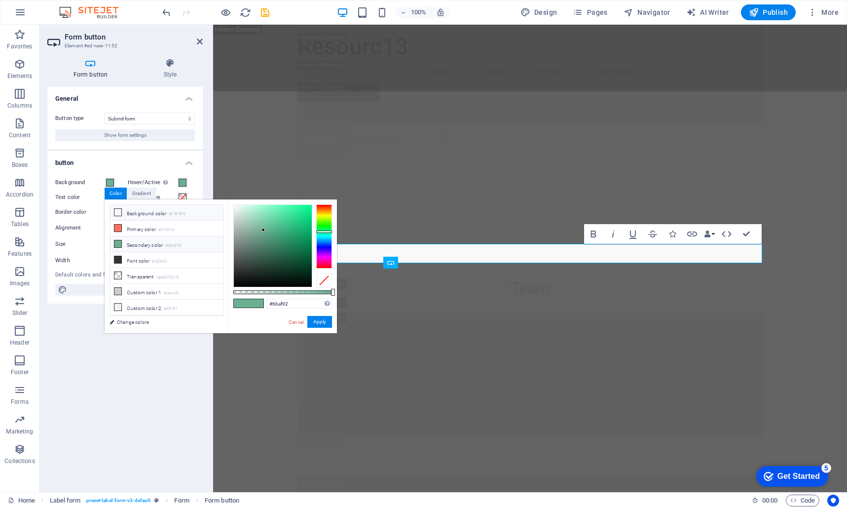
click at [139, 214] on li "Background color #F9F9F9" at bounding box center [167, 213] width 114 height 16
type input "#f9f9f9"
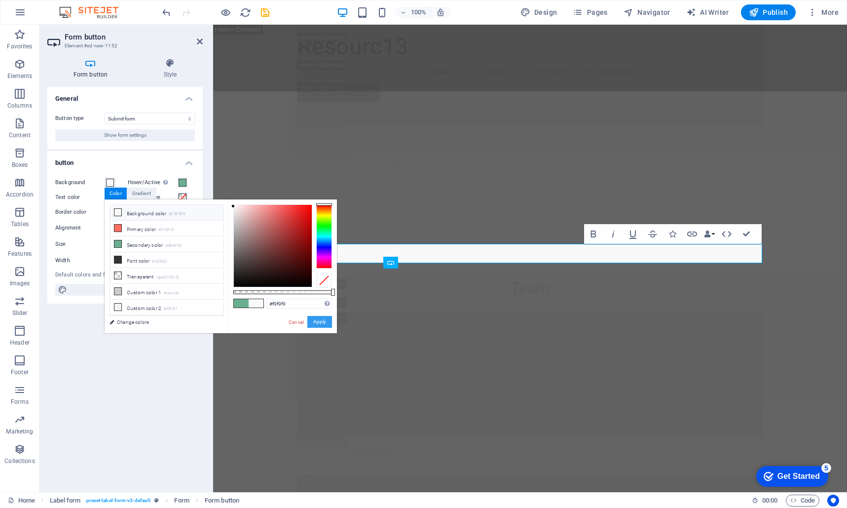
click at [331, 322] on button "Apply" at bounding box center [319, 322] width 25 height 12
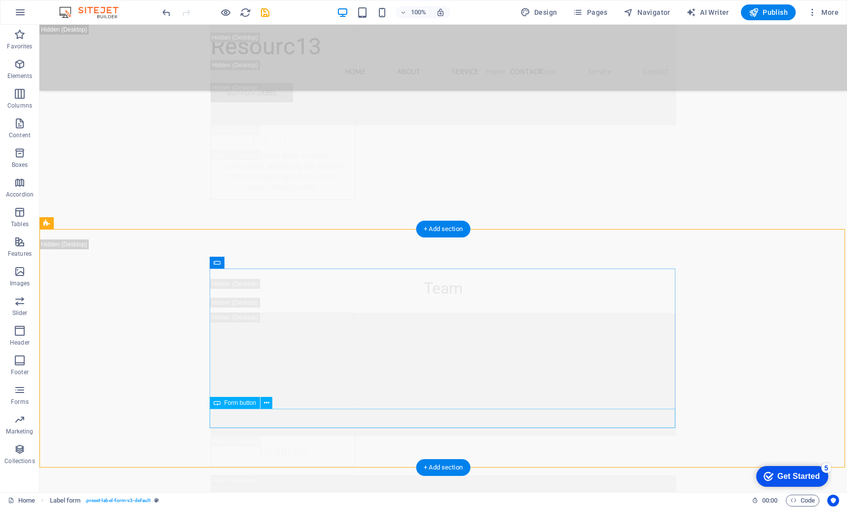
click at [268, 404] on icon at bounding box center [266, 403] width 5 height 10
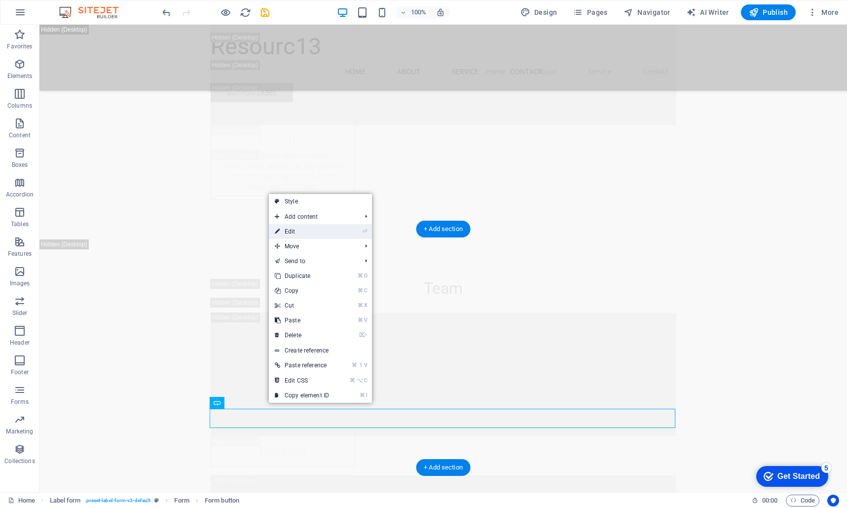
click at [298, 230] on link "⏎ Edit" at bounding box center [302, 231] width 66 height 15
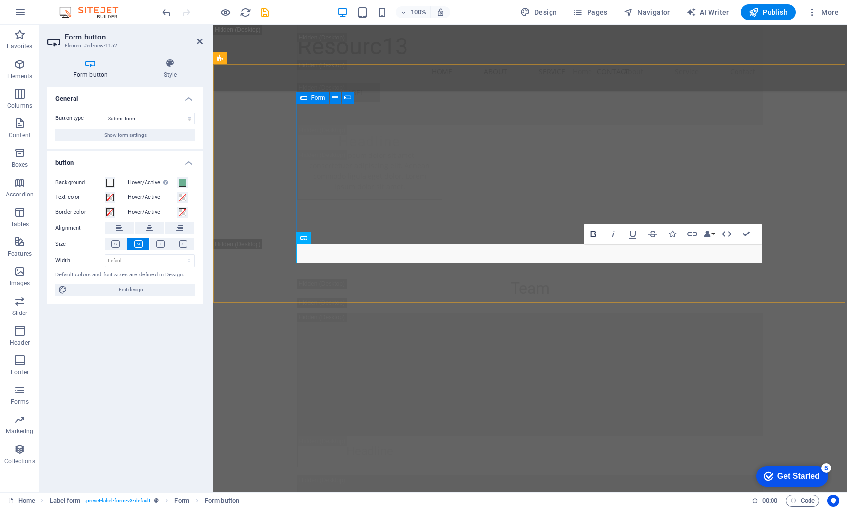
click at [597, 232] on icon "button" at bounding box center [594, 234] width 12 height 12
click at [587, 231] on button "Bold" at bounding box center [593, 234] width 19 height 20
click at [589, 232] on icon "button" at bounding box center [594, 234] width 12 height 12
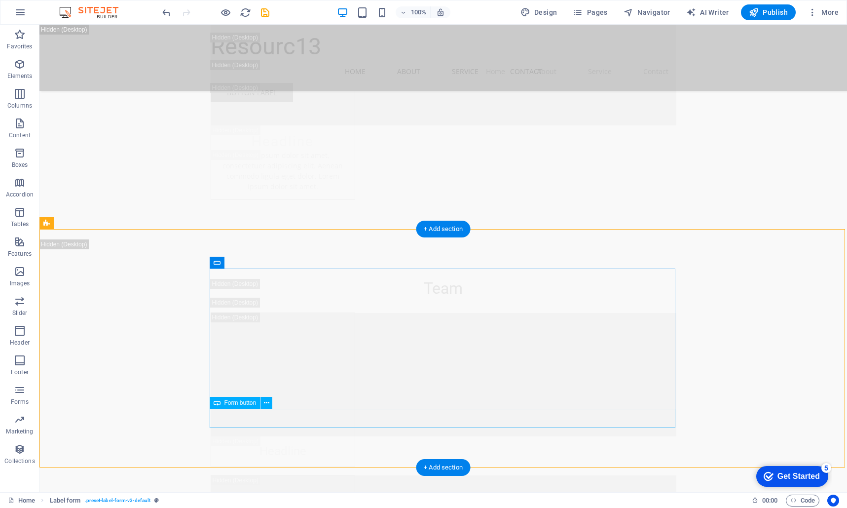
click at [268, 404] on icon at bounding box center [266, 403] width 5 height 10
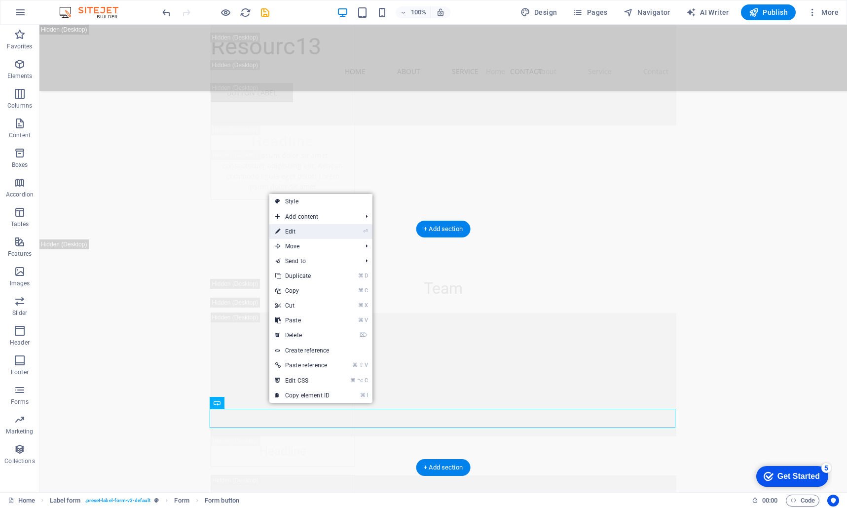
click at [304, 231] on link "⏎ Edit" at bounding box center [302, 231] width 66 height 15
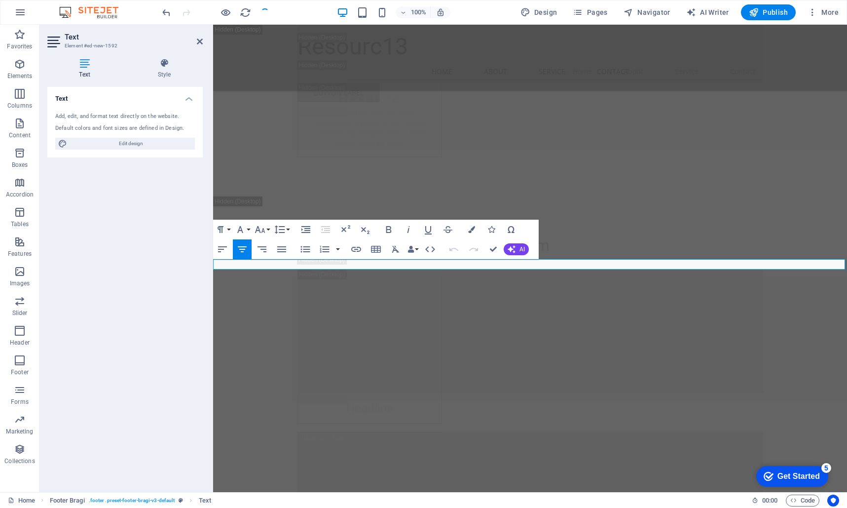
scroll to position [12085, 0]
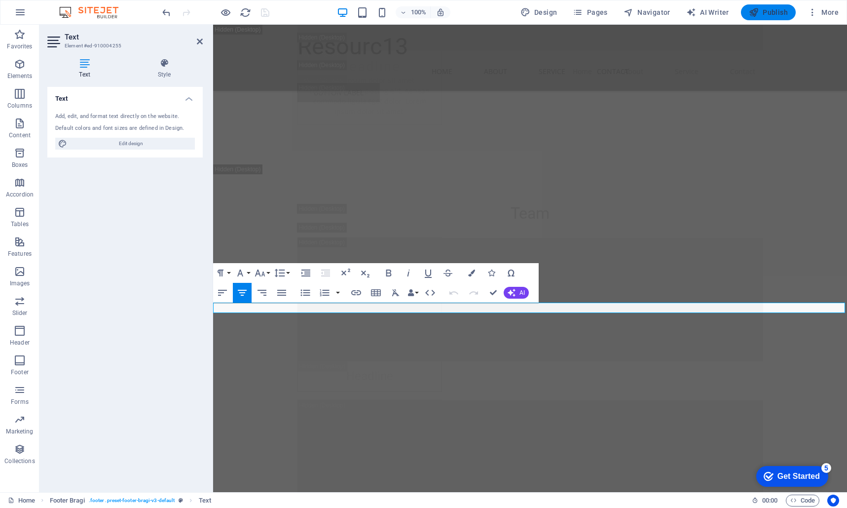
scroll to position [12040, 0]
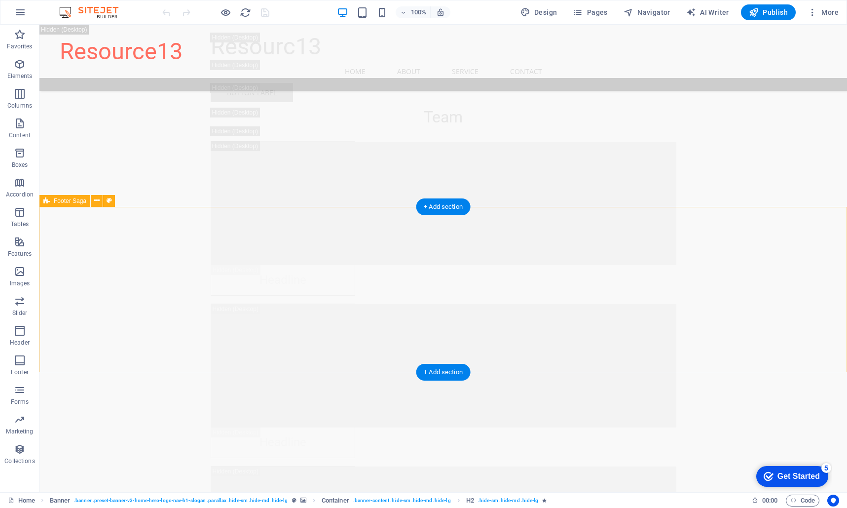
scroll to position [12260, 0]
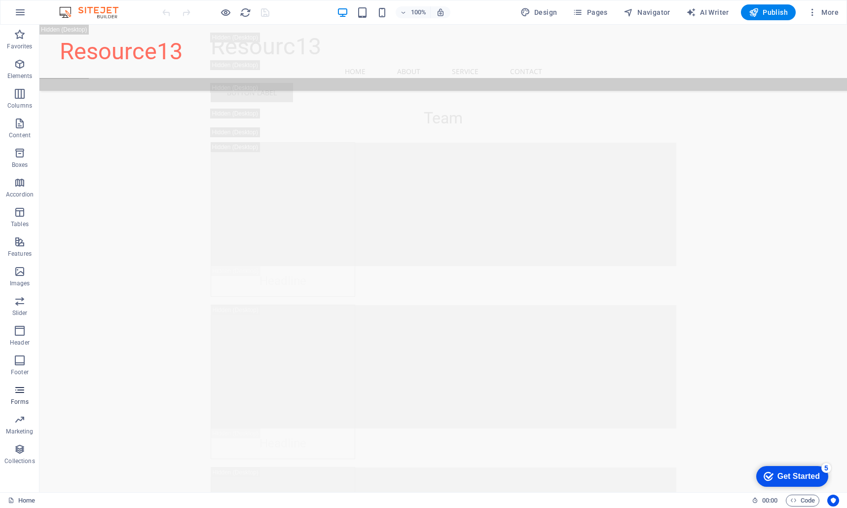
click at [25, 395] on icon "button" at bounding box center [20, 390] width 12 height 12
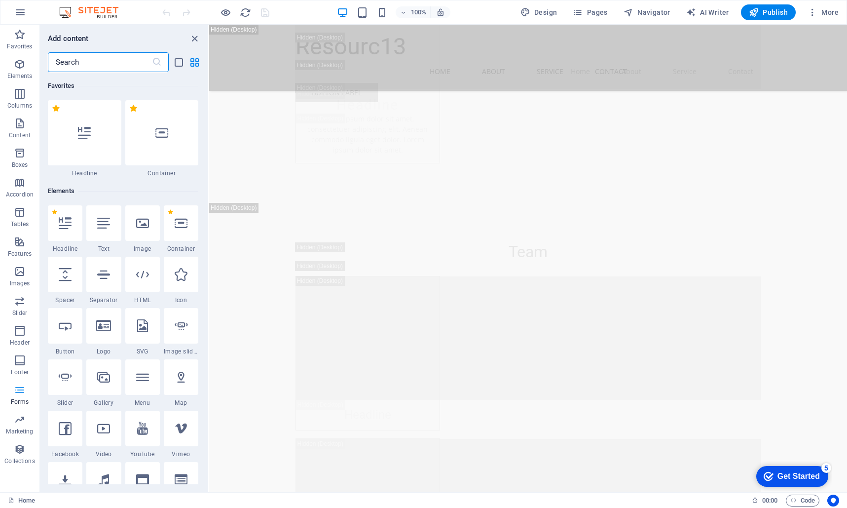
scroll to position [7206, 0]
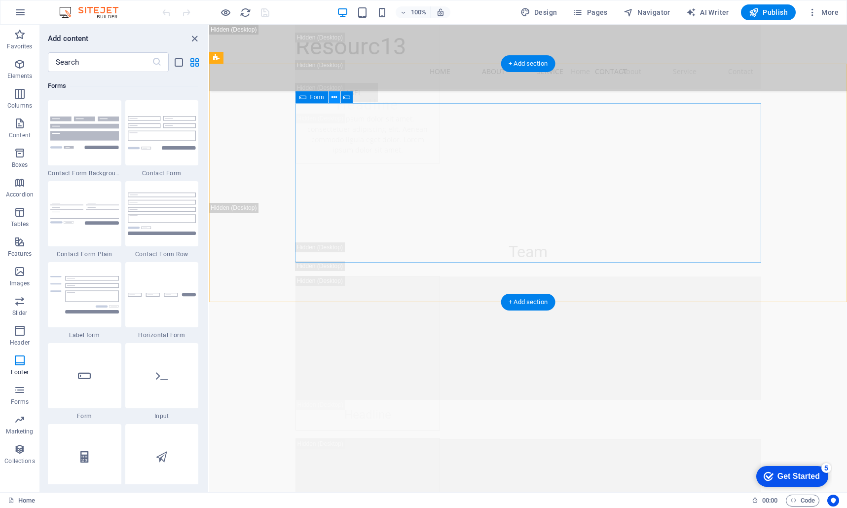
click at [337, 98] on icon at bounding box center [334, 97] width 5 height 10
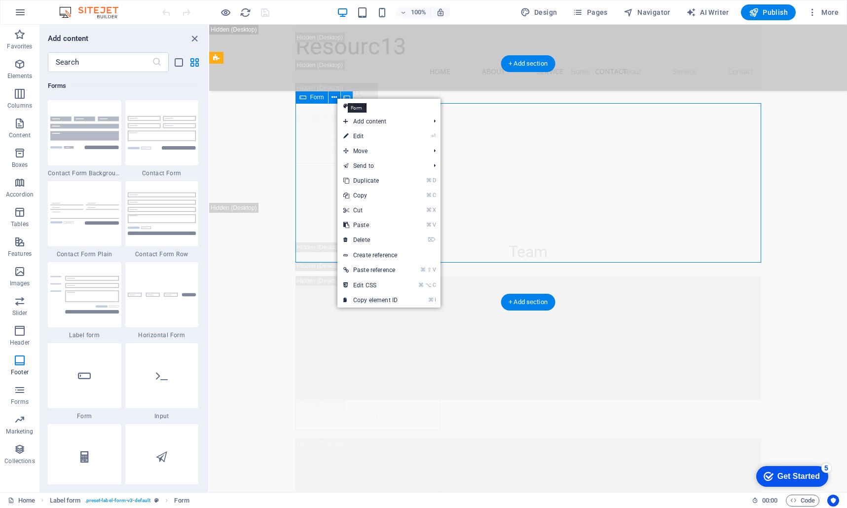
click at [345, 95] on icon at bounding box center [346, 97] width 7 height 10
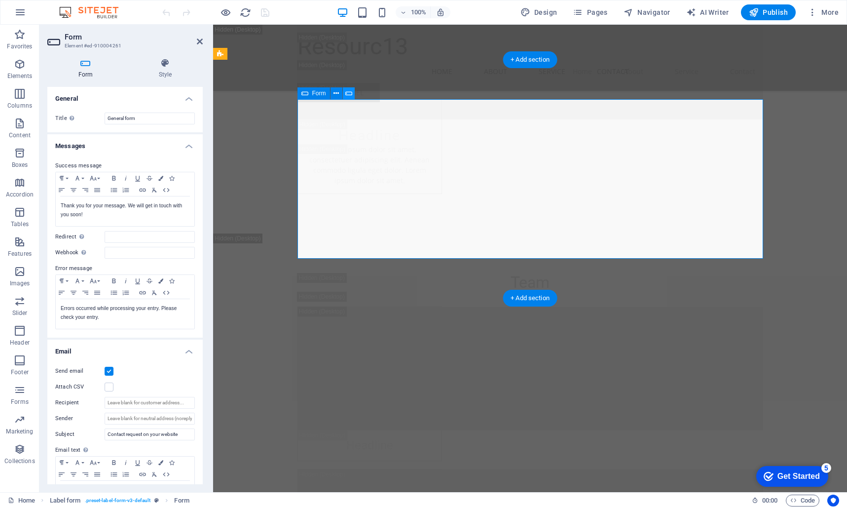
click at [349, 94] on icon at bounding box center [348, 93] width 7 height 10
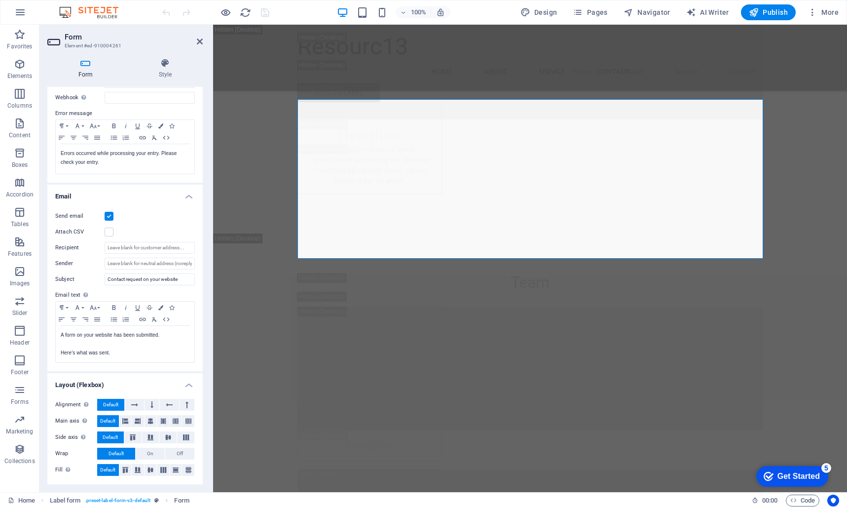
scroll to position [154, 0]
type input "[EMAIL_ADDRESS][DOMAIN_NAME]"
click at [201, 38] on link at bounding box center [200, 42] width 6 height 8
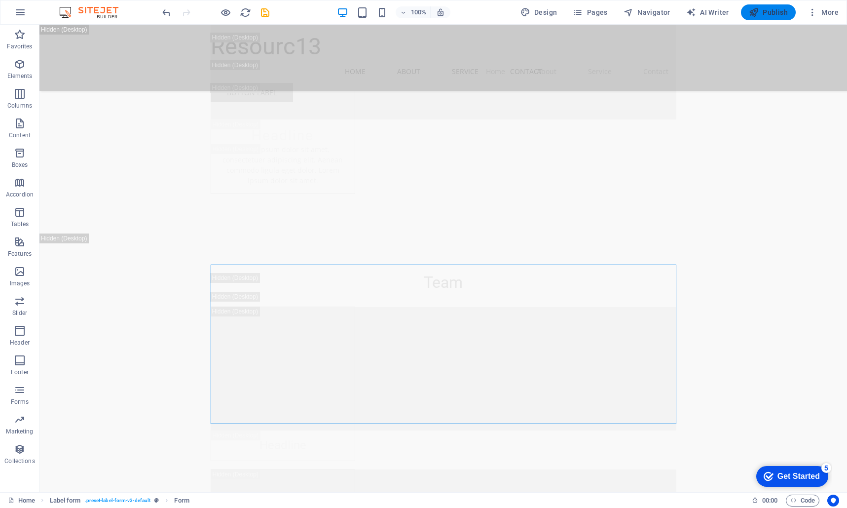
click at [637, 36] on span "Publish" at bounding box center [404, 47] width 466 height 23
